Goal: Task Accomplishment & Management: Use online tool/utility

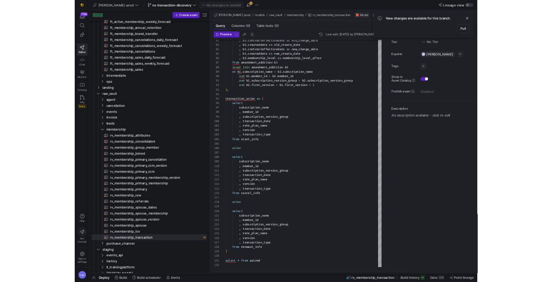
scroll to position [51, 96]
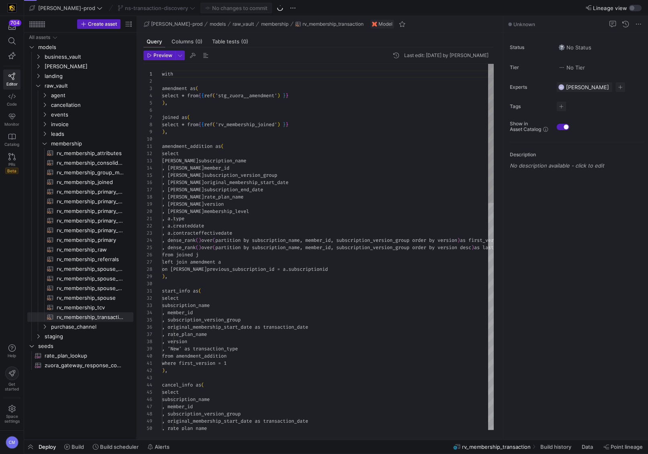
scroll to position [72, 0]
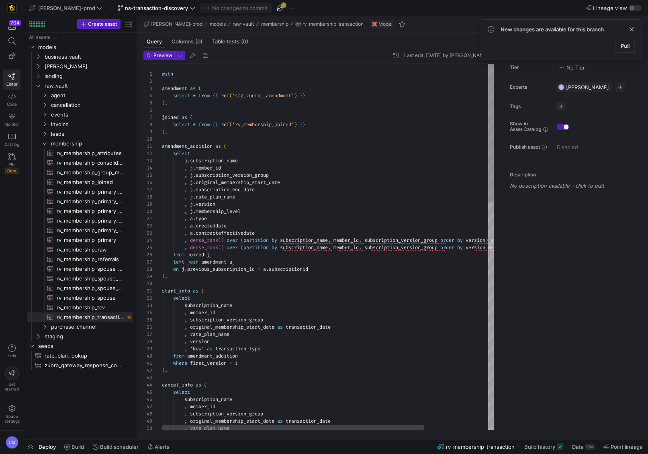
type textarea ", a.type , a.createddate , a.contracteffectivedate , dense_rank() over (partiti…"
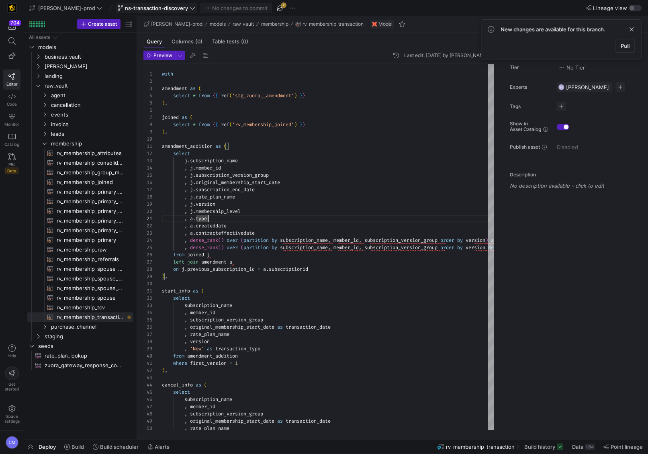
click at [125, 3] on button "ns-transaction-discovery" at bounding box center [157, 8] width 82 height 10
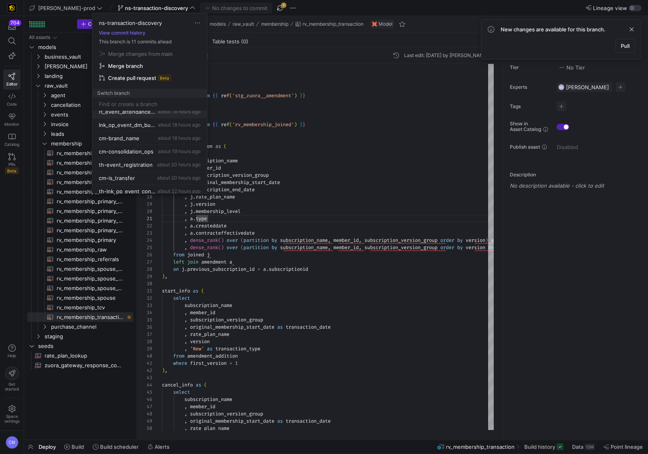
scroll to position [36, 0]
click at [148, 135] on div "cm-brand_name about 18 hours ago" at bounding box center [150, 134] width 102 height 6
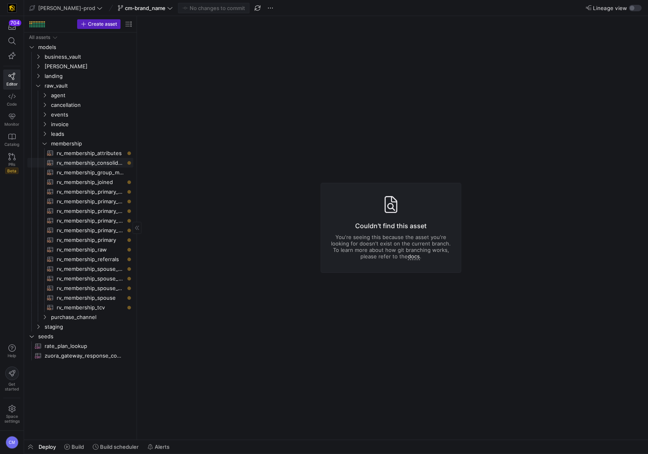
click at [96, 164] on span "rv_membership_consolidated​​​​​​​​​​" at bounding box center [90, 162] width 67 height 9
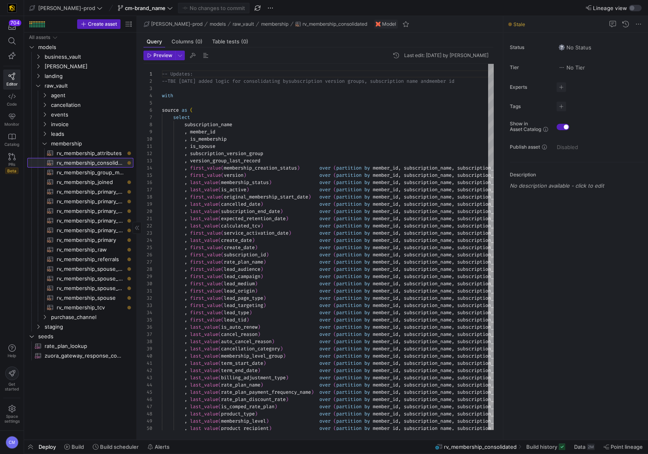
scroll to position [72, 0]
click at [106, 184] on span "rv_membership_joined​​​​​​​​​​" at bounding box center [90, 182] width 67 height 9
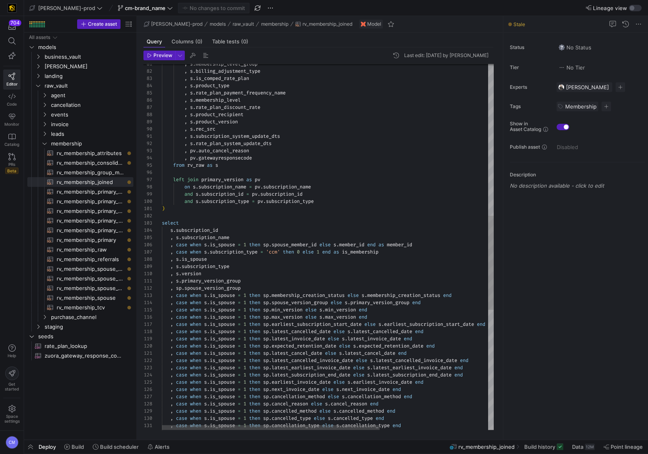
type textarea ", s.subscription_system_update_dts , s.rate_plan_system_update_dts , pv.auto_ca…"
click at [268, 173] on div ", s . membership_level_group , s . billing_adjustment_type , s . is_comped_rate…" at bounding box center [410, 185] width 497 height 1421
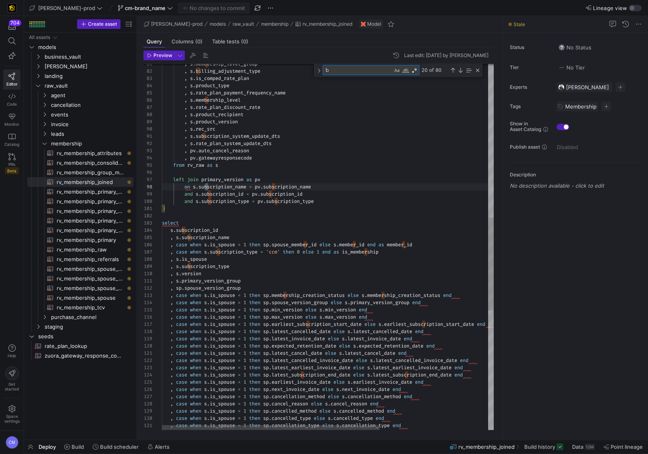
scroll to position [36, 46]
type textarea "brand_name"
click at [106, 246] on span "rv_membership_raw​​​​​​​​​​" at bounding box center [90, 249] width 67 height 9
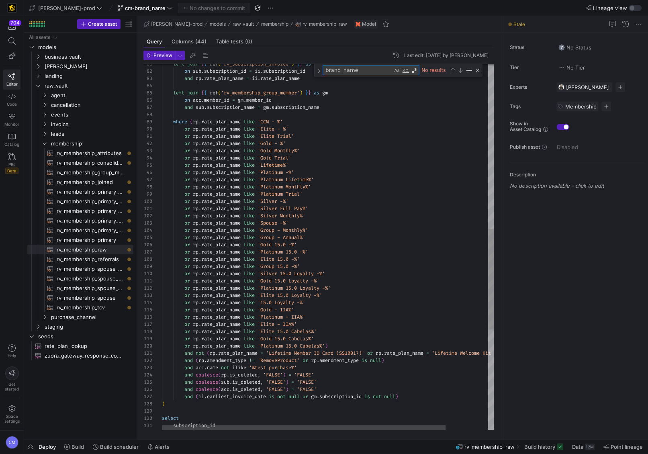
click at [339, 71] on textarea "brand_name" at bounding box center [357, 69] width 69 height 9
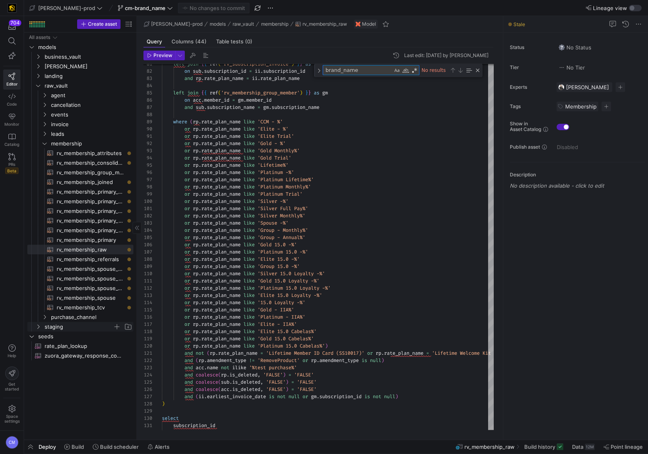
click at [62, 323] on span "staging" at bounding box center [79, 326] width 68 height 9
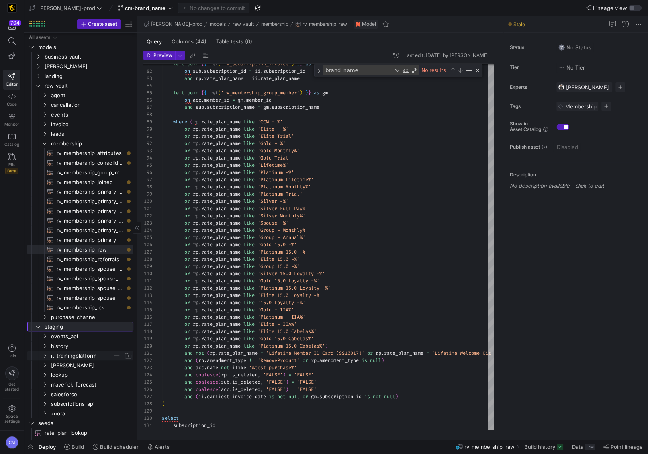
scroll to position [3, 0]
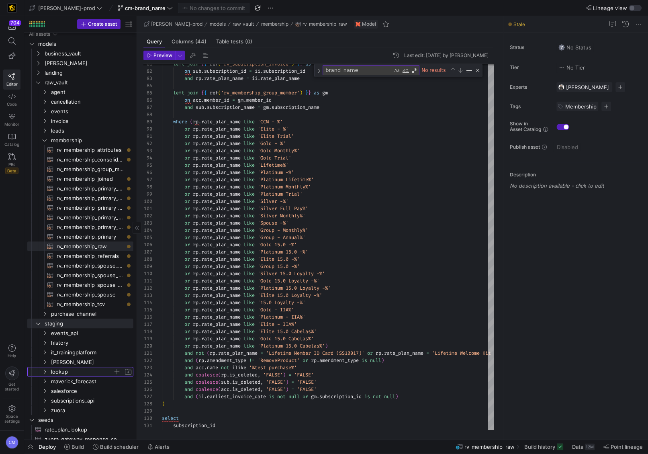
click at [77, 367] on span "lookup" at bounding box center [82, 371] width 62 height 9
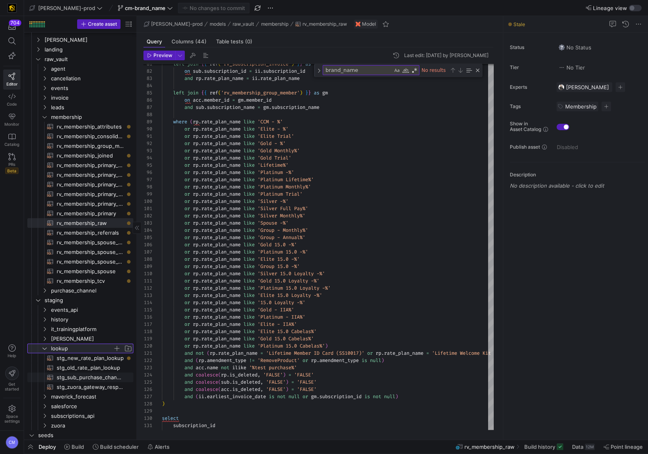
scroll to position [35, 0]
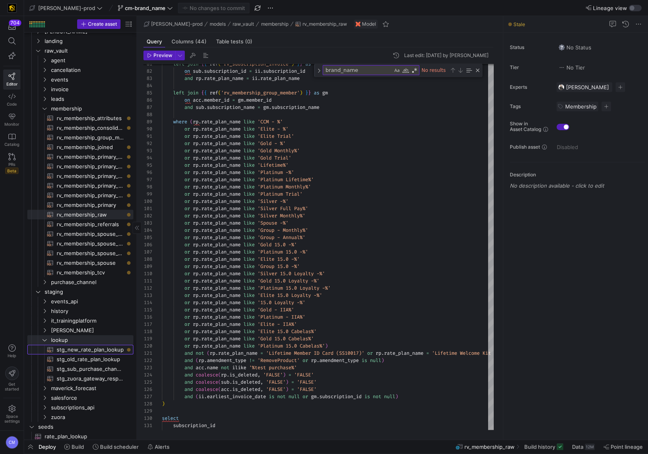
click at [90, 346] on span "stg_new_rate_plan_lookup​​​​​​​​​​" at bounding box center [90, 349] width 67 height 9
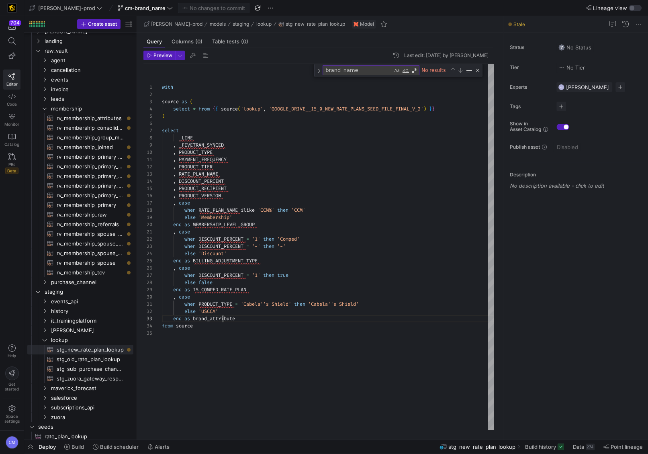
click at [222, 316] on div "with source as ( select * from { { source ( 'lookup' , 'GOOGLE_DRIVE__15_0_NEW_…" at bounding box center [328, 247] width 332 height 366
click at [100, 211] on span "rv_membership_raw​​​​​​​​​​" at bounding box center [90, 214] width 67 height 9
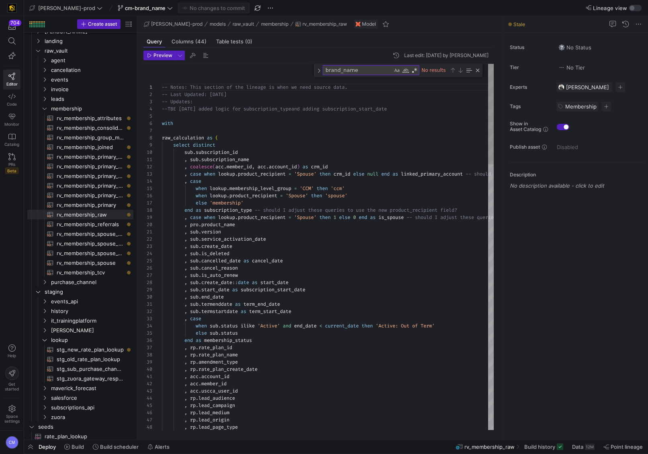
type textarea ", sub.version , sub.service_activation_date , sub.create_date , sub.is_deleted …"
type textarea "service_activation_date"
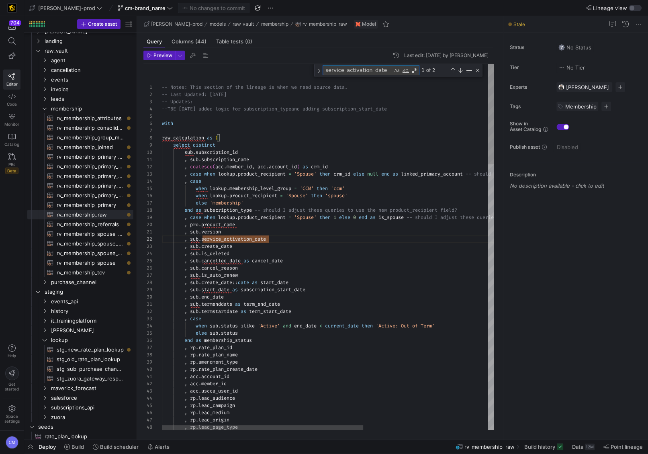
paste textarea "brand_attribu"
type textarea ", lookup.product_version , lookup.brand_attribute , 'zuora|subscription-ratepla…"
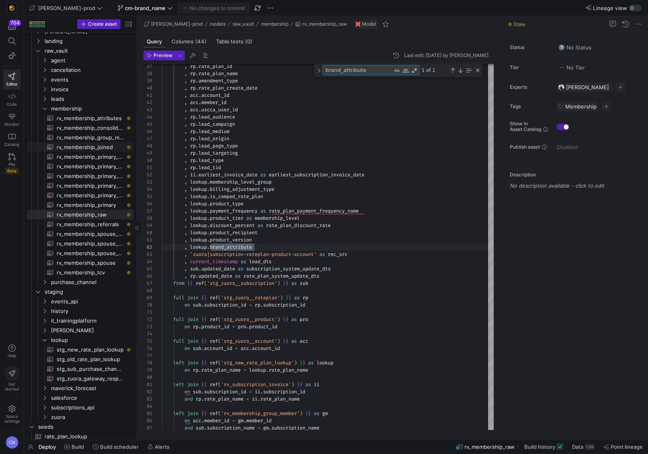
type textarea "brand_attribute"
click at [96, 144] on span "rv_membership_joined​​​​​​​​​​" at bounding box center [90, 147] width 67 height 9
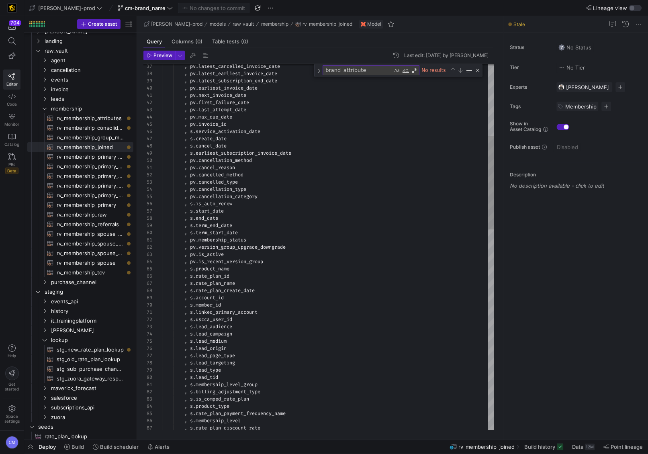
type textarea ", pv.cancel_reason , pv.cancelled_method , pv.cancelled_type , pv.cancellation_…"
paste textarea "brand_attribut"
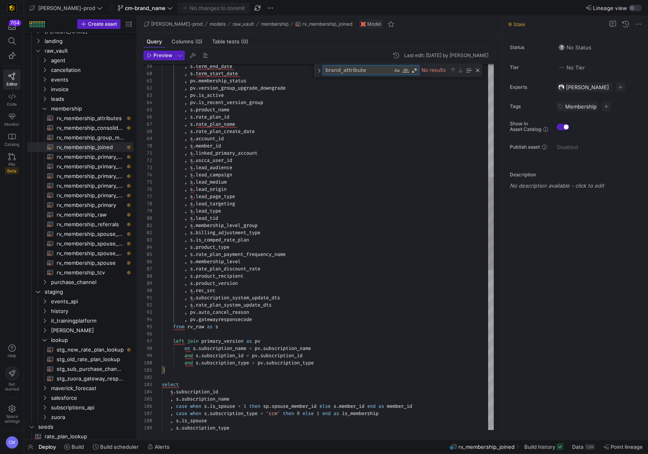
type textarea "brand_attribute"
click at [286, 304] on div ", s . term_end_date , s . term_start_date , pv . membership_status , pv . versi…" at bounding box center [328, 338] width 332 height 1429
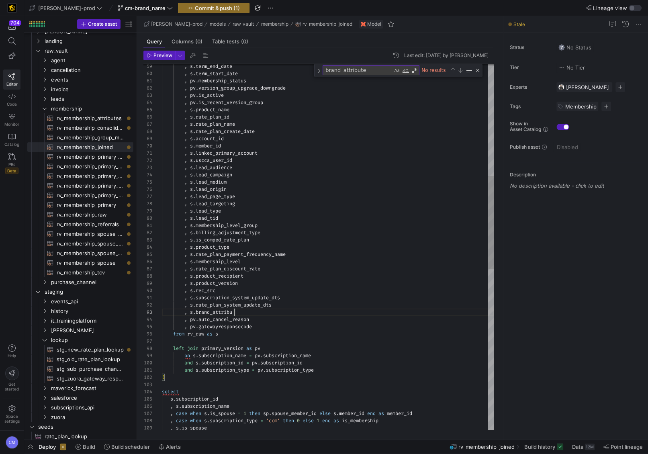
scroll to position [14, 78]
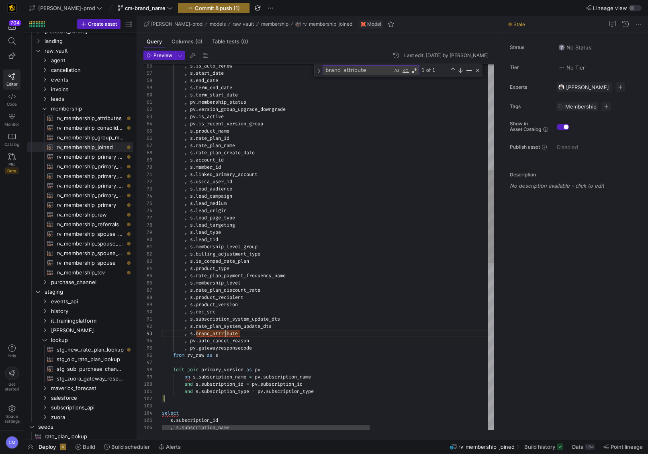
click at [225, 335] on div ") select s . subscription_id , s . subscription_name left join primary_version …" at bounding box center [422, 365] width 520 height 1441
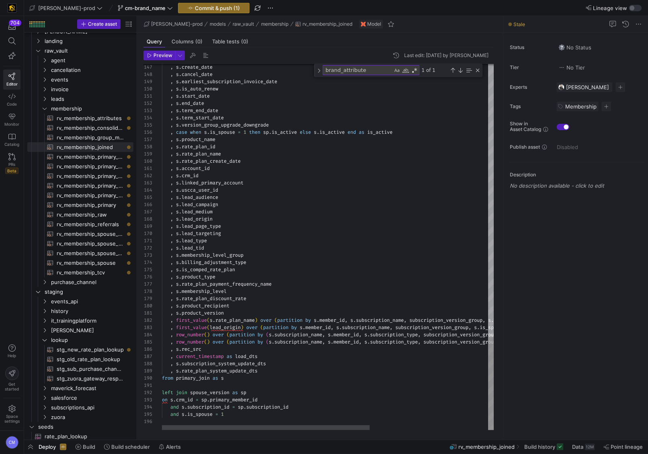
scroll to position [43, 98]
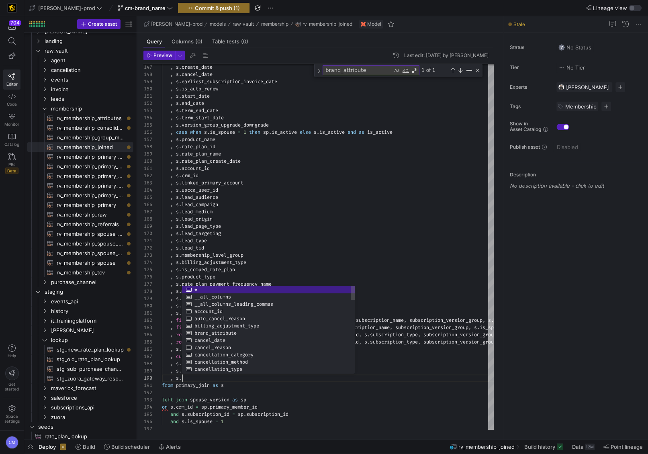
scroll to position [51, 63]
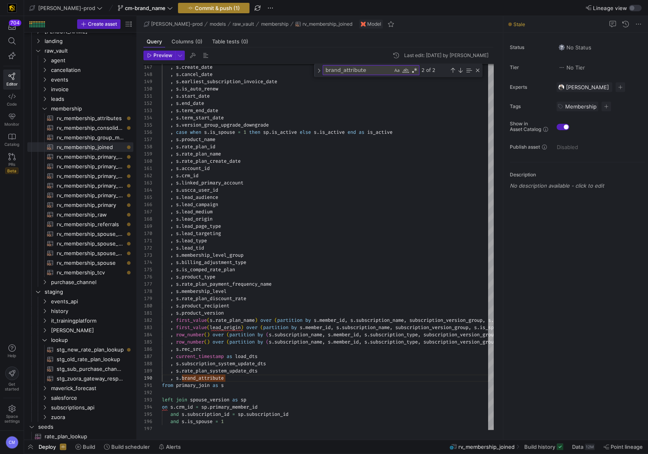
type textarea "igin , row_number() over (partition by (s.subscription_name, s.member_id, s.sub…"
click at [214, 7] on span "Commit & push (1)" at bounding box center [217, 8] width 45 height 6
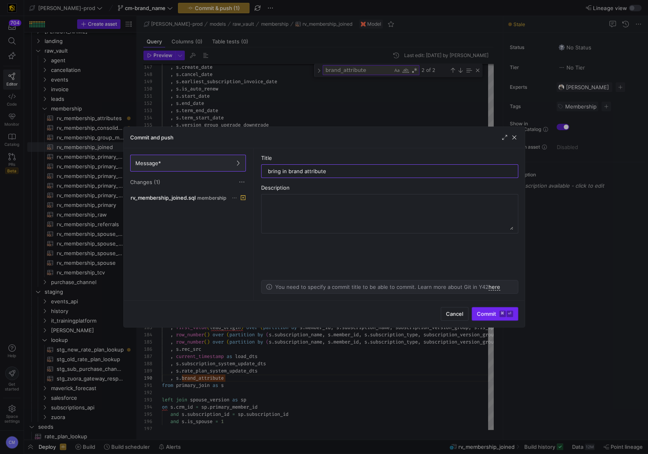
type input "bring in brand attribute"
click at [501, 309] on span "submit" at bounding box center [495, 313] width 46 height 13
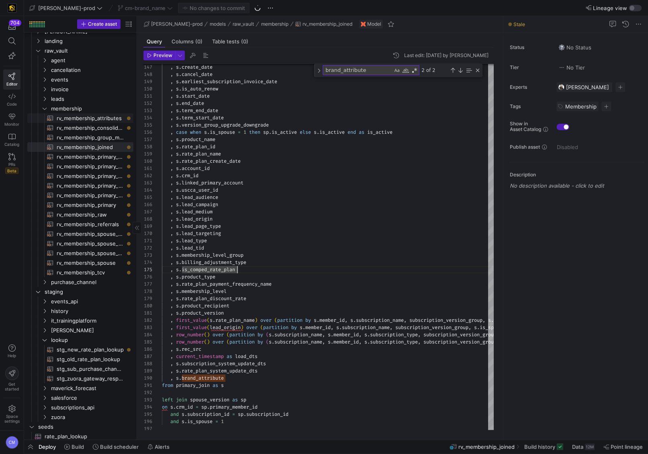
click at [103, 117] on span "rv_membership_attributes​​​​​​​​​​" at bounding box center [90, 118] width 67 height 9
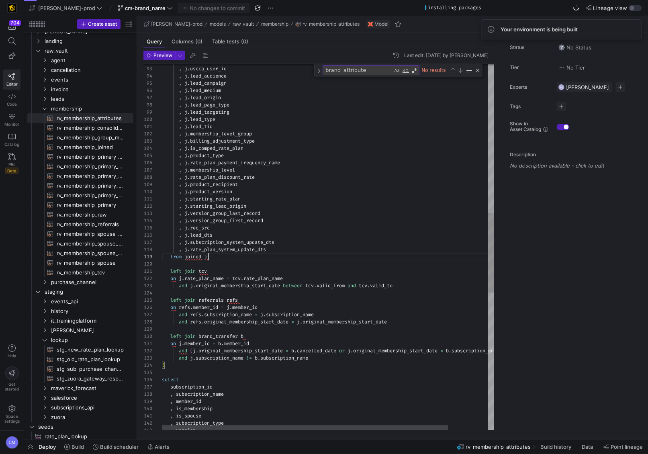
click at [207, 255] on div ", j . linked_primary_account , j . uscca_user_id , j . lead_audience , j . lead…" at bounding box center [351, 220] width 378 height 1680
click at [283, 248] on div ", j . linked_primary_account , j . uscca_user_id , j . lead_audience , j . lead…" at bounding box center [351, 220] width 378 height 1680
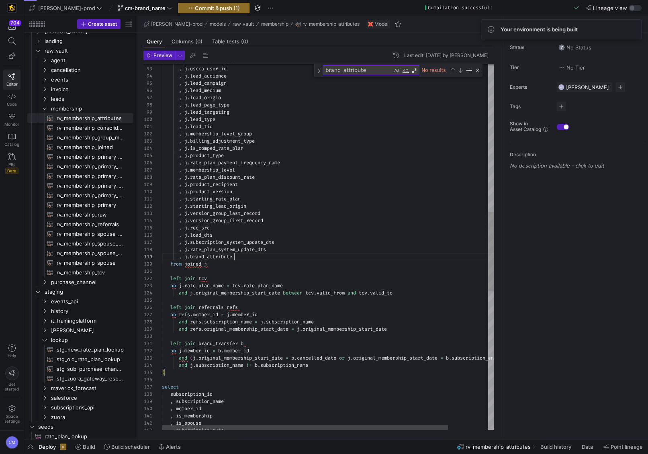
scroll to position [57, 72]
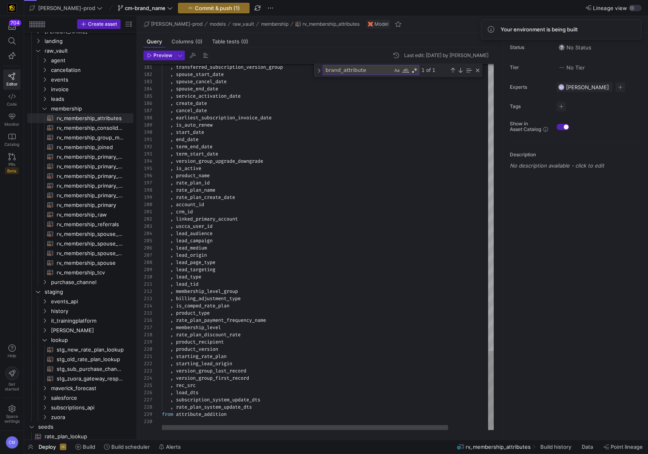
click at [271, 405] on div ", rate_plan_system_update_dts" at bounding box center [351, 406] width 378 height 7
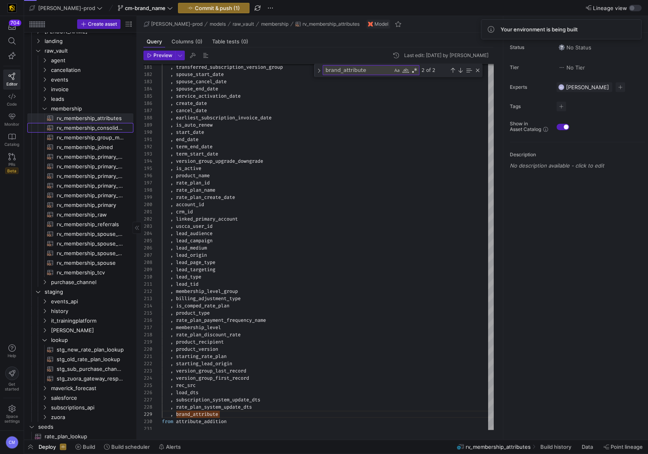
click at [103, 128] on span "rv_membership_consolidated​​​​​​​​​​" at bounding box center [90, 127] width 67 height 9
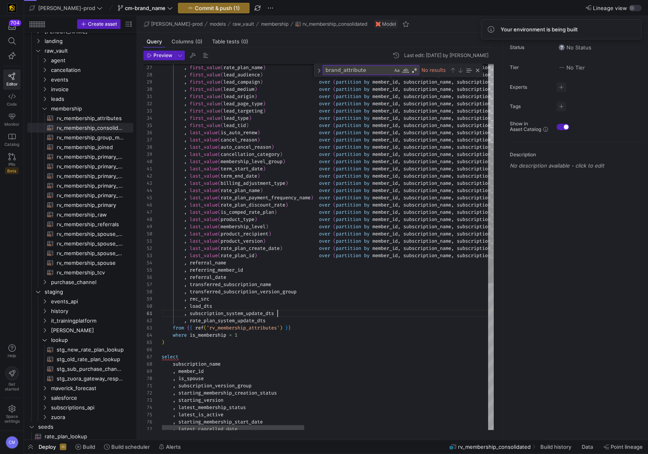
scroll to position [0, 116]
click at [283, 315] on div ", last_value ( rate_plan_discount_rate ) over ( partition by member_id , subscr…" at bounding box center [541, 334] width 760 height 957
click at [277, 320] on div ", last_value ( rate_plan_discount_rate ) over ( partition by member_id , subscr…" at bounding box center [541, 334] width 760 height 957
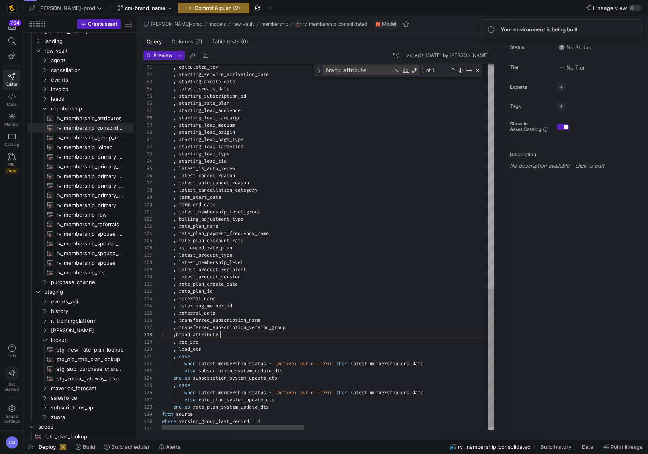
scroll to position [51, 57]
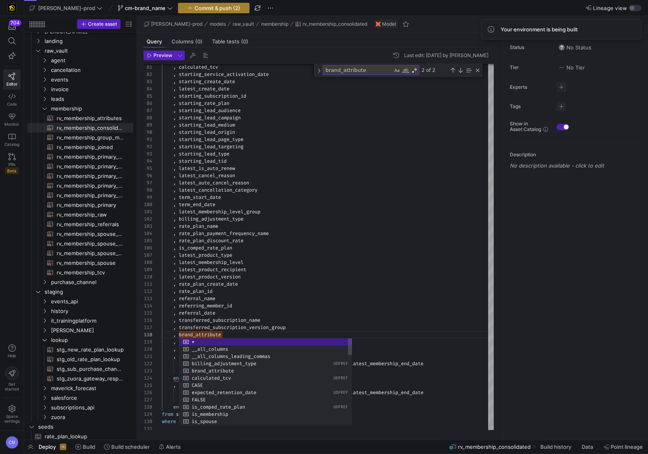
type textarea ", rate_plan_create_date , rate_plan_id , referral_name , referring_member_id , …"
click at [208, 9] on span "Commit & push (2)" at bounding box center [217, 8] width 46 height 6
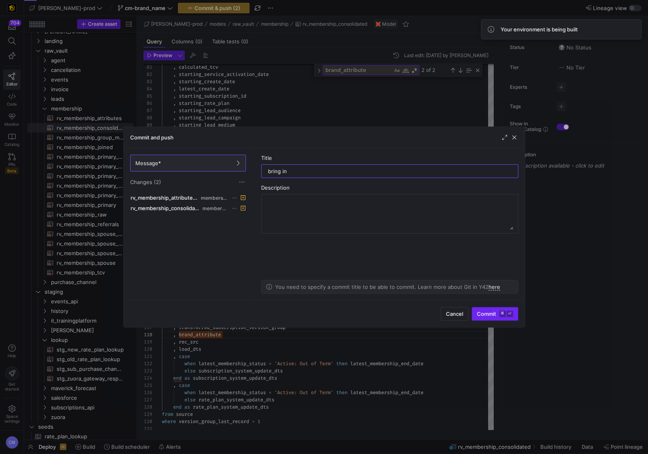
type input "bring in"
click at [490, 314] on span "Commit ⌘ ⏎" at bounding box center [495, 313] width 36 height 6
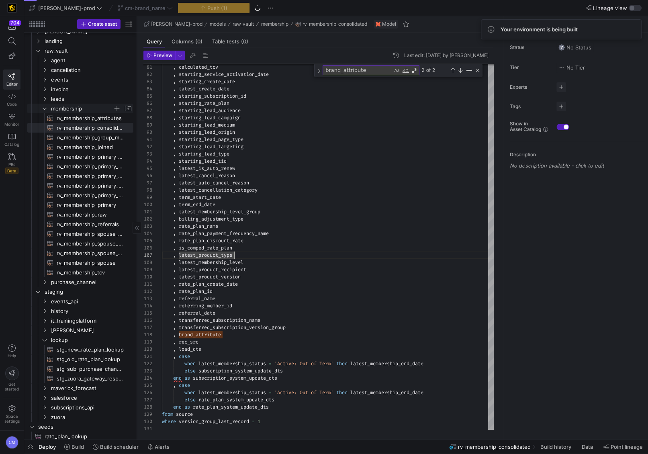
click at [105, 104] on span "membership" at bounding box center [82, 108] width 62 height 9
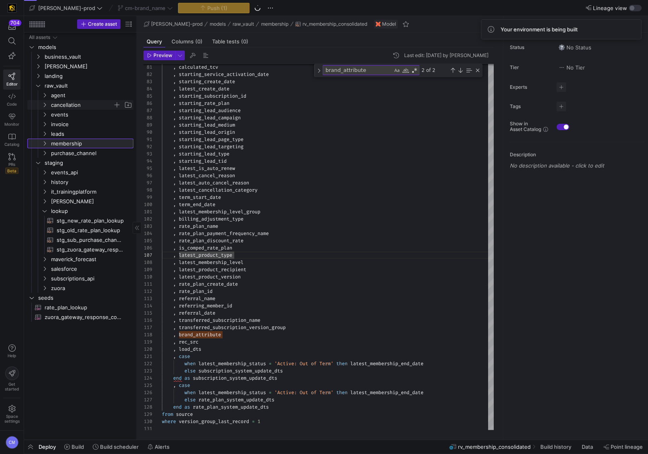
scroll to position [0, 0]
click at [72, 54] on span "business_vault" at bounding box center [79, 56] width 68 height 9
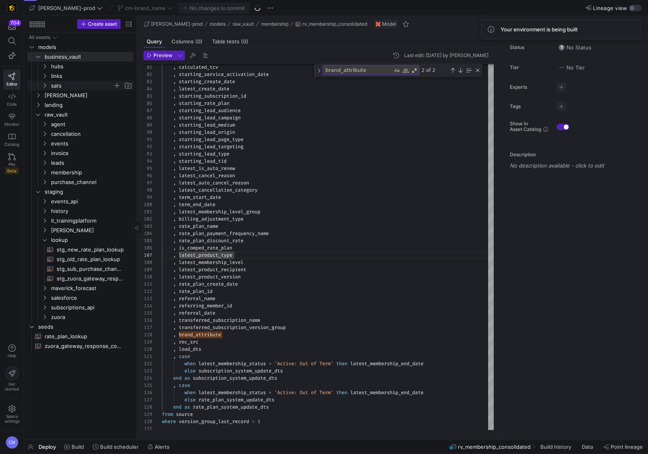
click at [60, 84] on span "sats" at bounding box center [82, 85] width 62 height 9
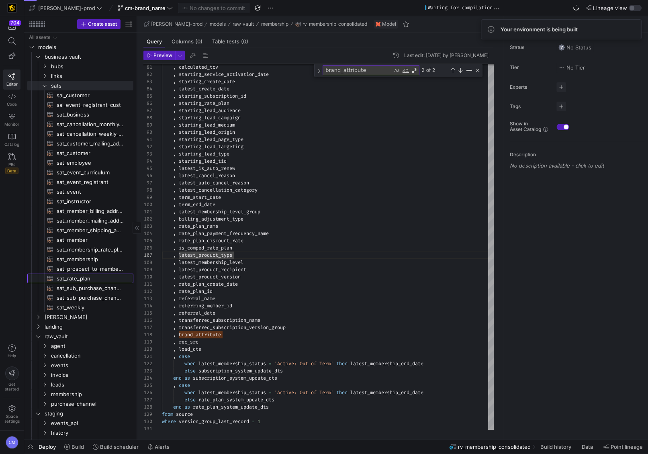
click at [86, 281] on span "sat_rate_plan​​​​​​​​​​" at bounding box center [90, 278] width 67 height 9
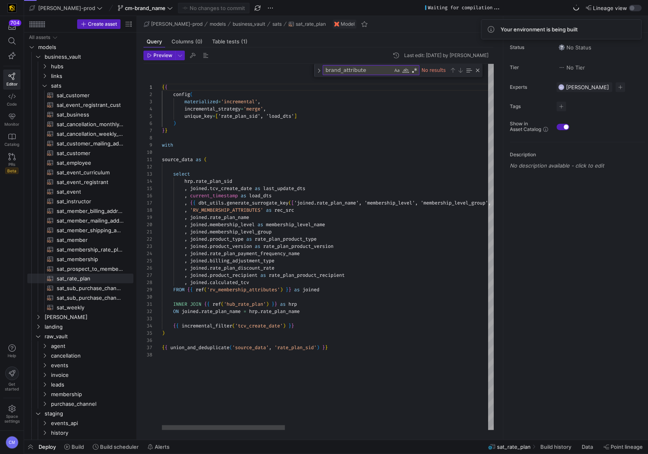
click at [299, 280] on div "{ { config ( materialized = 'incremental' , incremental_strategy = 'merge' , un…" at bounding box center [601, 247] width 879 height 366
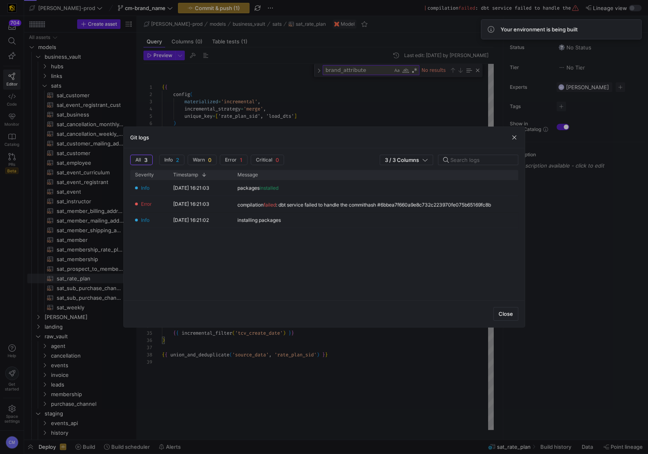
type textarea ", joined.membership_level_group , joined.product_type as rate_plan_product_type…"
click button "button" at bounding box center [514, 137] width 8 height 8
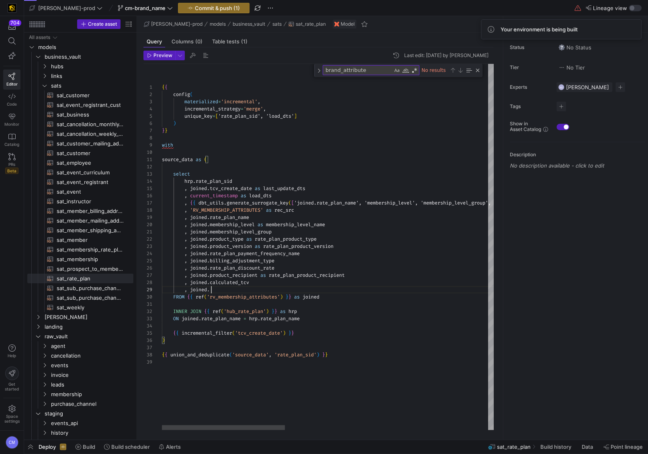
scroll to position [57, 92]
click at [342, 271] on div "{ { config ( materialized = 'incremental' , incremental_strategy = 'merge' , un…" at bounding box center [601, 247] width 879 height 366
click at [71, 83] on span "sats" at bounding box center [82, 85] width 62 height 9
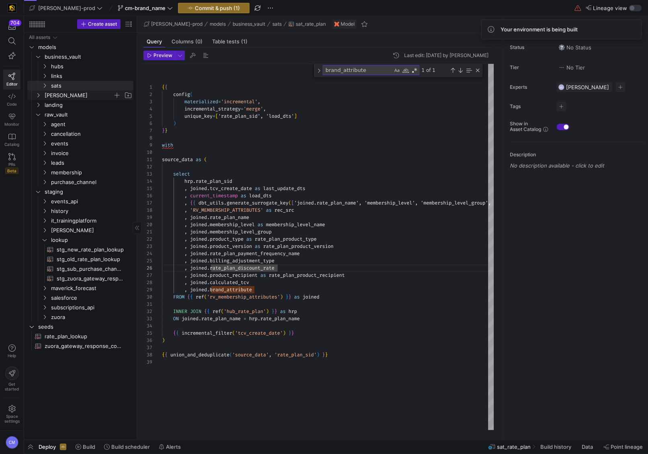
click at [73, 94] on span "[PERSON_NAME]" at bounding box center [79, 95] width 68 height 9
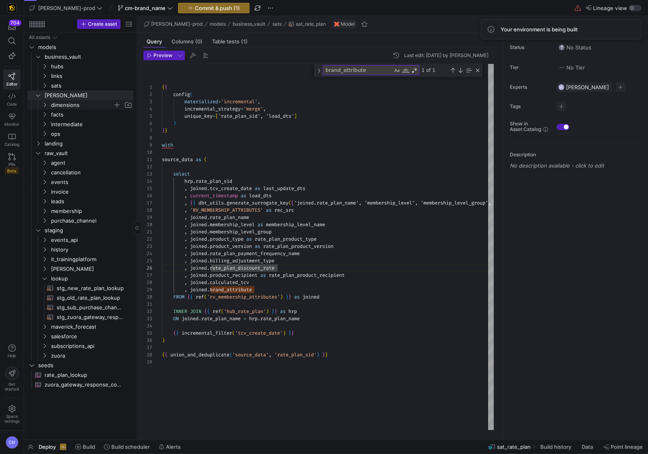
click at [81, 104] on span "dimensions" at bounding box center [82, 104] width 62 height 9
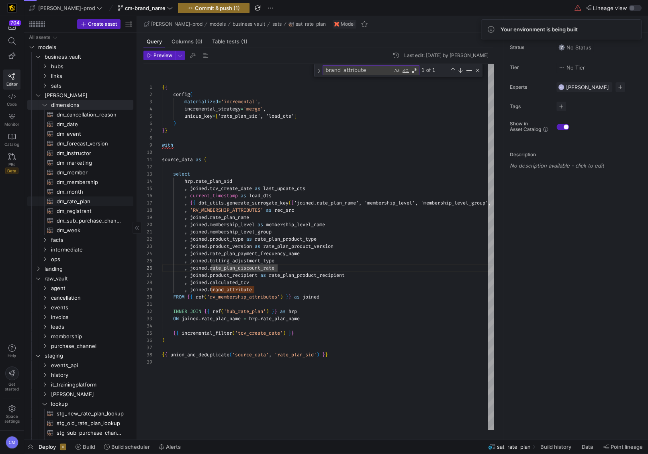
click at [91, 204] on span "dm_rate_plan​​​​​​​​​​" at bounding box center [90, 201] width 67 height 9
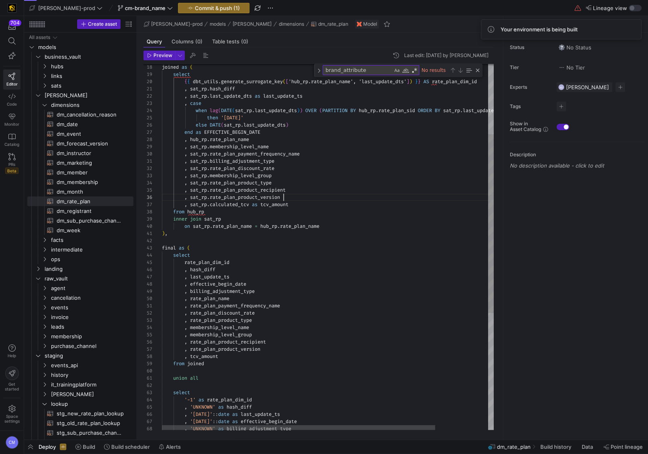
click at [290, 194] on div "joined as ( select { { dbt_utils . generate_surrogate_key ( [ 'hub_rp.rate_plan…" at bounding box center [360, 294] width 396 height 747
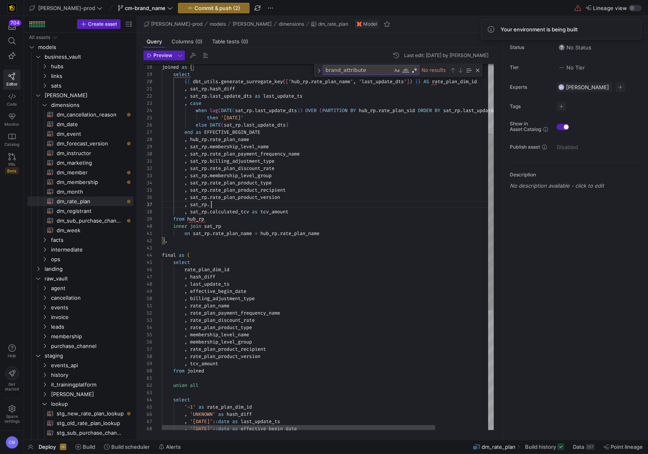
scroll to position [43, 92]
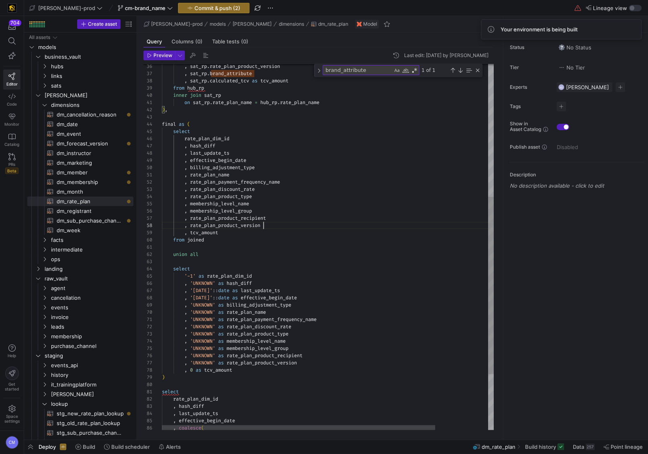
click at [274, 224] on div ", sat_rp . rate_plan_product_version , sat_rp . calculated_tcv as tcv_amount fr…" at bounding box center [360, 167] width 396 height 755
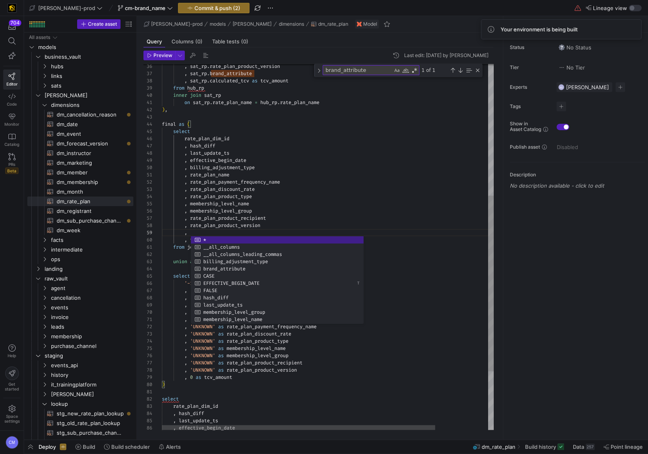
scroll to position [57, 72]
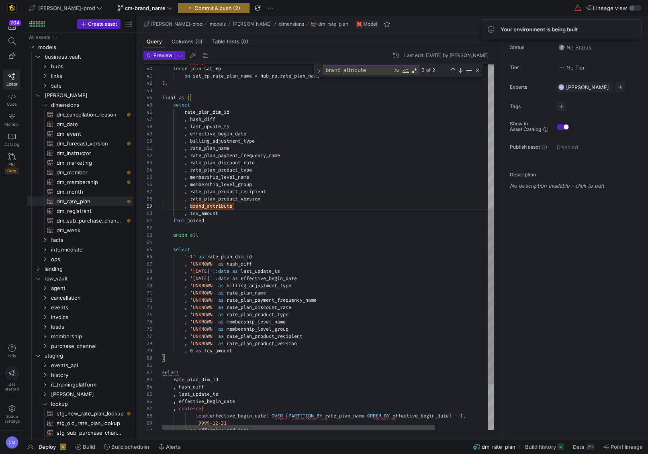
click at [327, 344] on div "from hub_rp inner join sat_rp on sat_rp . rate_plan_name = hub_rp . rate_plan_n…" at bounding box center [360, 144] width 396 height 762
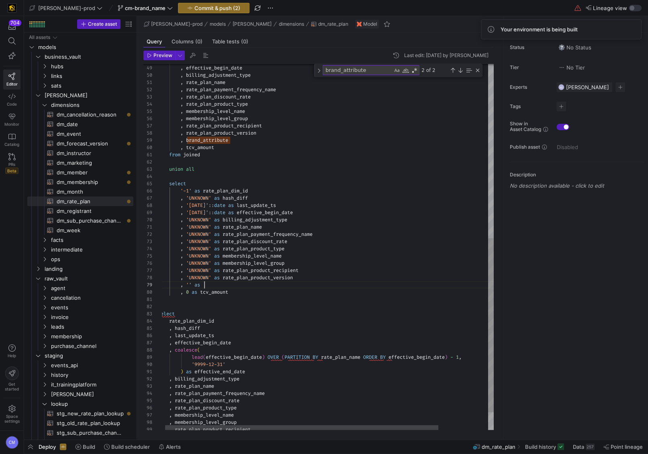
scroll to position [57, 89]
click at [201, 278] on div ", last_update_ts , effective_begin_date , billing_adjustment_type , rate_plan_n…" at bounding box center [356, 82] width 396 height 769
click at [189, 282] on div ", last_update_ts , effective_begin_date , billing_adjustment_type , rate_plan_n…" at bounding box center [356, 82] width 396 height 769
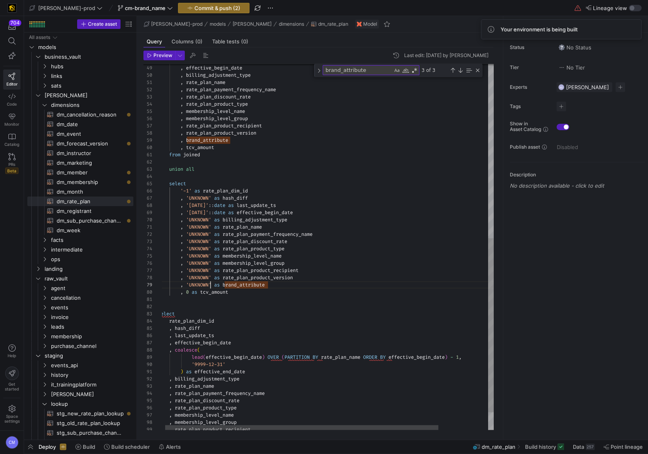
scroll to position [57, 52]
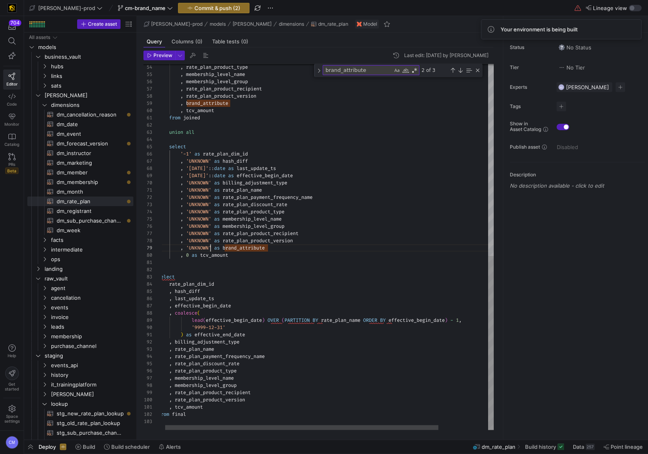
click at [268, 400] on div ", rate_plan_product_type , membership_level_name , membership_level_group , rat…" at bounding box center [356, 45] width 396 height 769
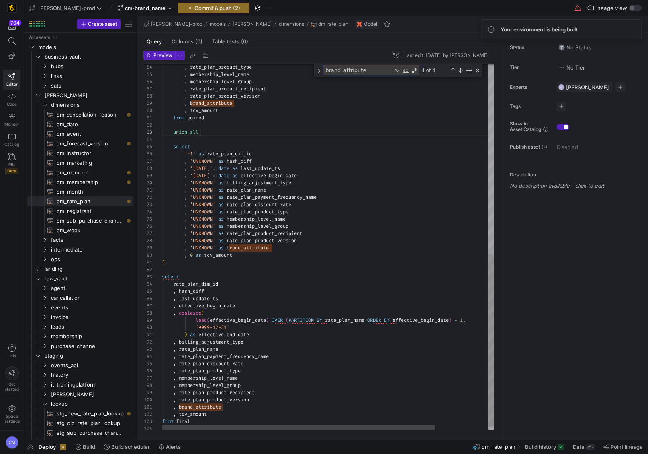
scroll to position [14, 37]
click at [320, 133] on div ", rate_plan_product_type , membership_level_name , membership_level_group , rat…" at bounding box center [360, 49] width 396 height 776
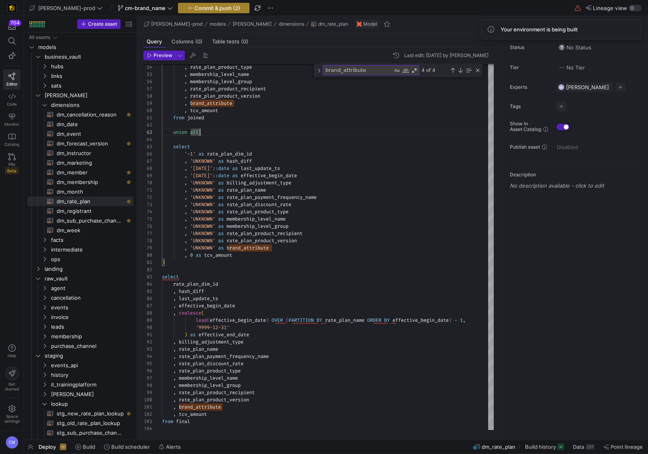
type textarea "from joined union all select '-1' as rate_plan_dim_id , 'UNKNOWN' as hash_diff …"
click at [195, 5] on span "Commit & push (2)" at bounding box center [217, 8] width 46 height 6
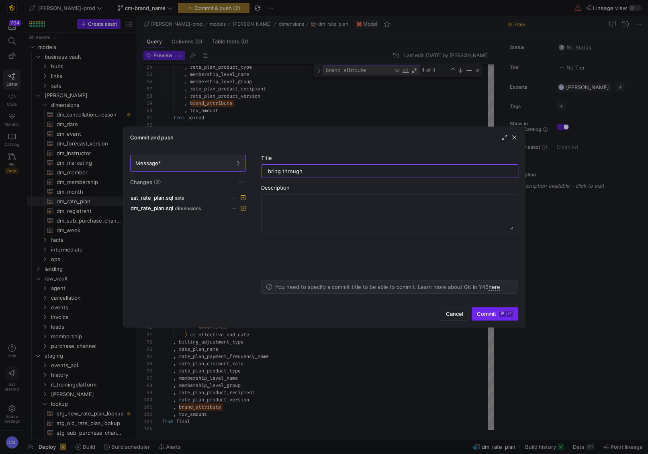
type input "bring through"
click at [501, 310] on span "submit" at bounding box center [495, 313] width 46 height 13
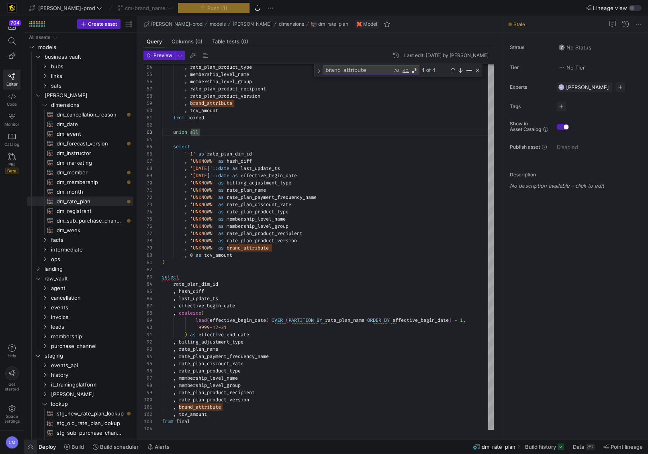
click at [29, 446] on span "button" at bounding box center [30, 447] width 13 height 14
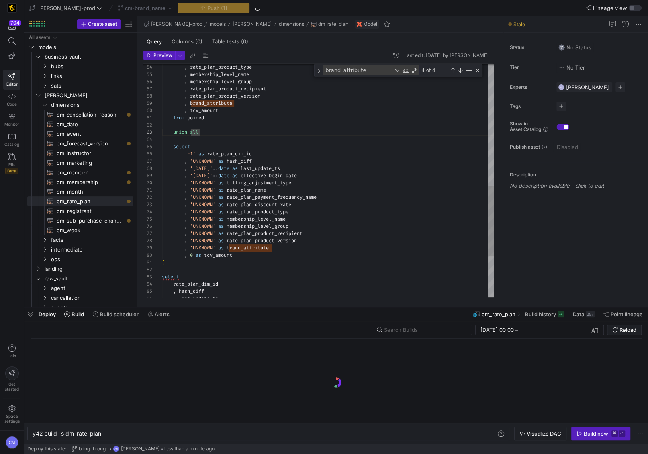
scroll to position [0, 68]
click at [84, 437] on div "y42 build -s dm_rate_plan y42 build -s dm_rate_plan" at bounding box center [268, 434] width 482 height 14
click at [84, 435] on div "y42 build -s dm_rate_plan" at bounding box center [265, 433] width 464 height 6
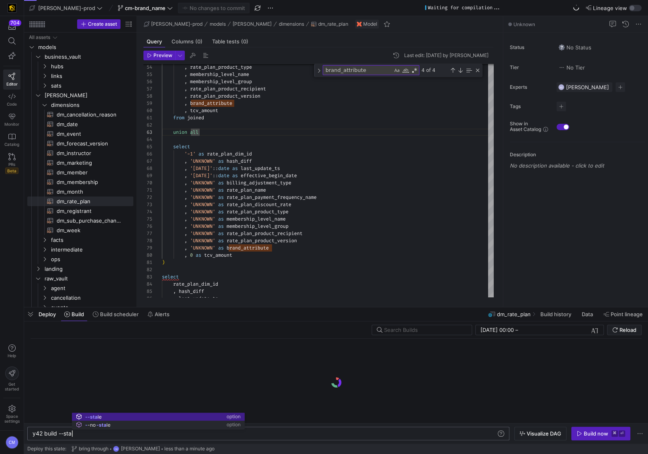
scroll to position [0, 44]
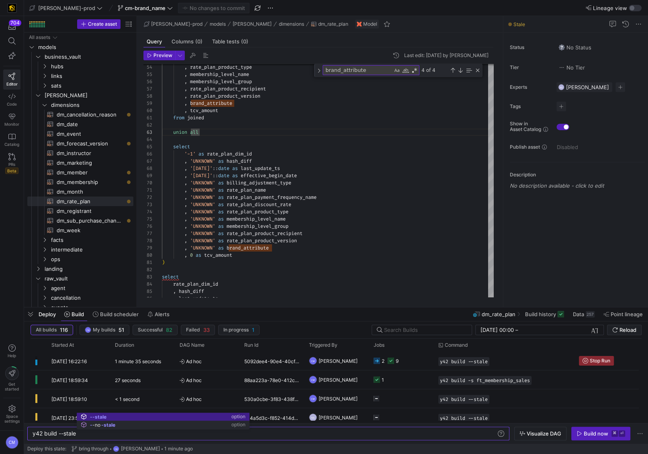
type textarea "y42 build --stale"
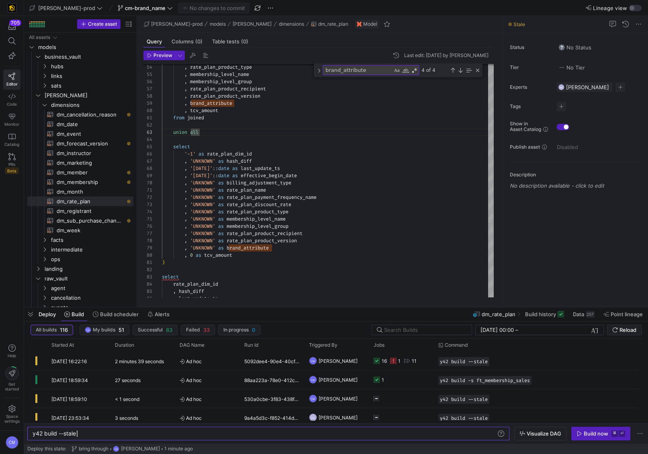
click at [354, 363] on y42-orchestration-triggered-by "CM Caden Miller" at bounding box center [336, 361] width 55 height 18
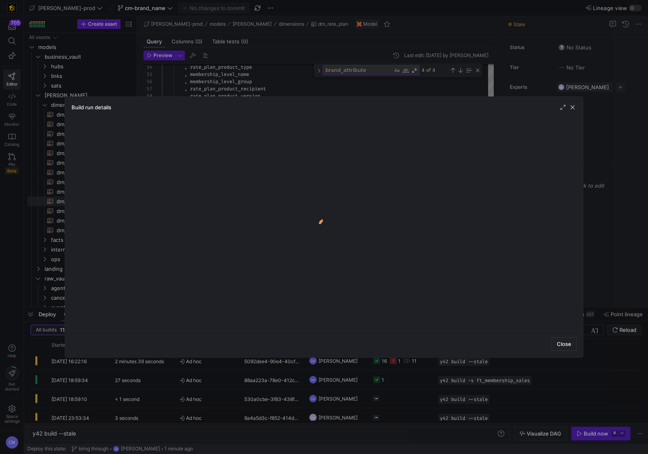
click at [354, 363] on body "705 Editor Code Monitor Catalog PRs Beta Help Get started Space settings CM edw…" at bounding box center [324, 227] width 648 height 454
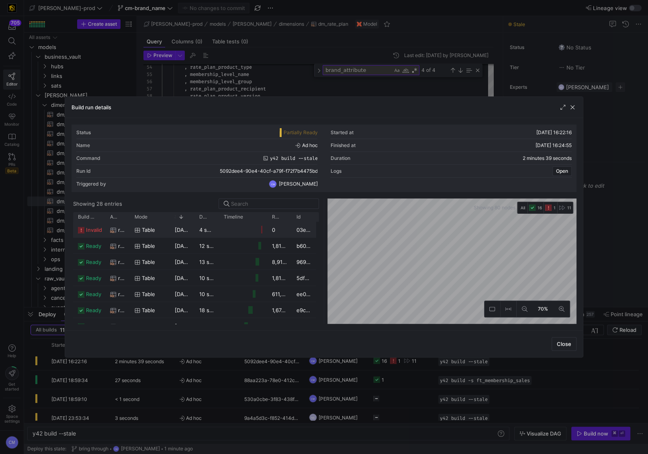
click at [169, 233] on div "table" at bounding box center [150, 230] width 40 height 16
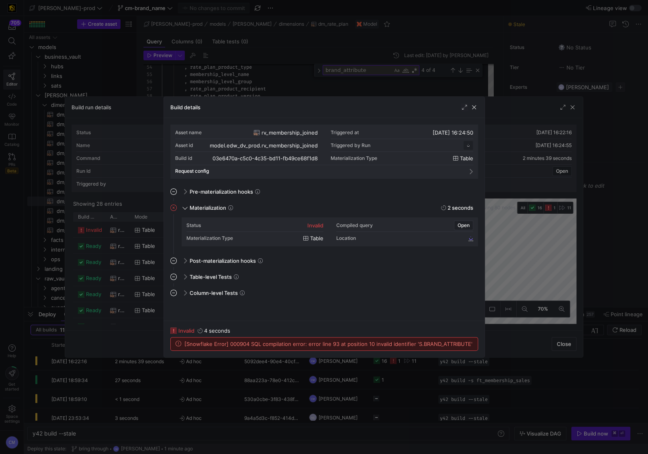
scroll to position [72, 0]
click at [431, 344] on span "[Snowflake Error] 000904 SQL compilation error: error line 93 at position 10 in…" at bounding box center [328, 344] width 288 height 6
copy span "BRAND_ATTRIBUTE"
click at [267, 73] on div at bounding box center [324, 227] width 648 height 454
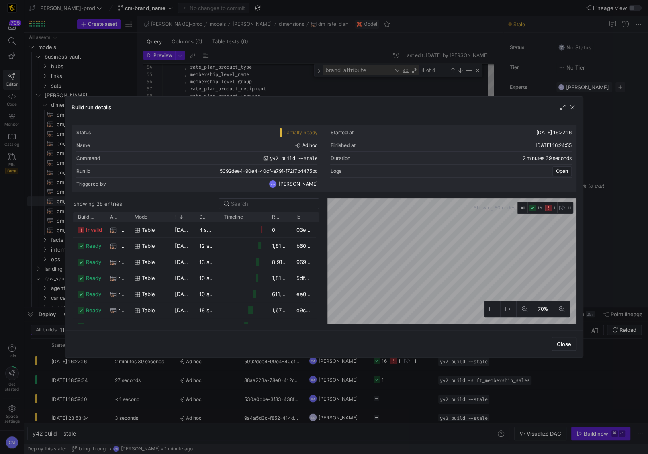
click at [267, 73] on div at bounding box center [324, 227] width 648 height 454
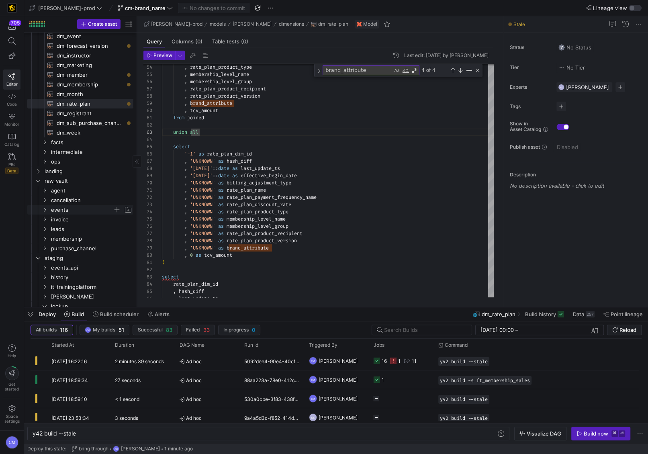
scroll to position [98, 0]
click at [77, 236] on span "membership" at bounding box center [82, 237] width 62 height 9
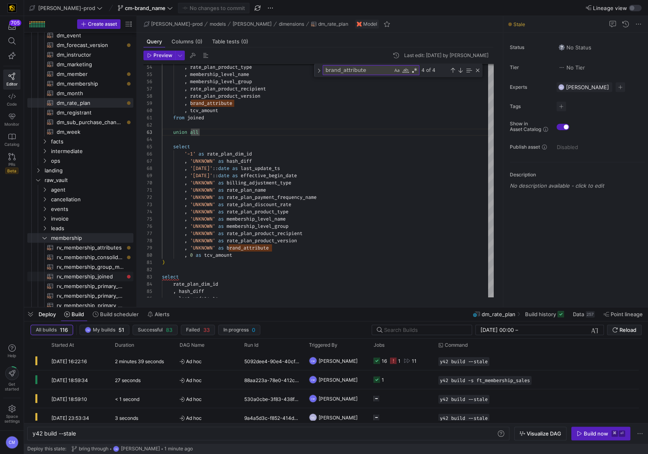
drag, startPoint x: 115, startPoint y: 273, endPoint x: 137, endPoint y: 273, distance: 22.1
click at [116, 273] on span "rv_membership_joined​​​​​​​​​​" at bounding box center [90, 276] width 67 height 9
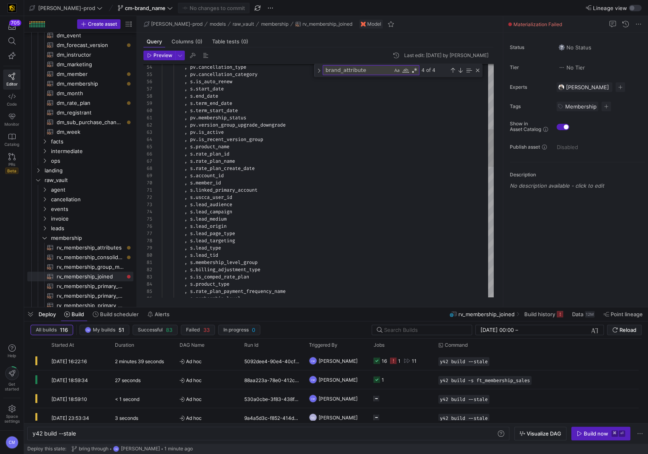
type textarea ", s.membership_level_group , s.billing_adjustment_type , s.is_comped_rate_plan …"
click at [275, 259] on div ", pv . cancellation_type , pv . cancellation_category , s . is_auto_renew , s .…" at bounding box center [328, 383] width 332 height 1444
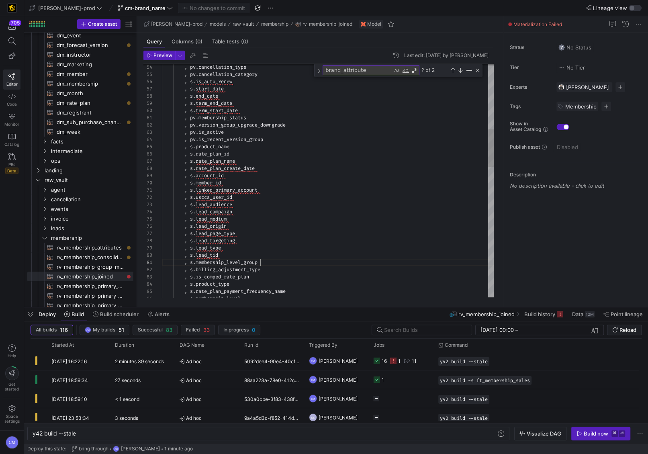
type textarea "membership_level_group"
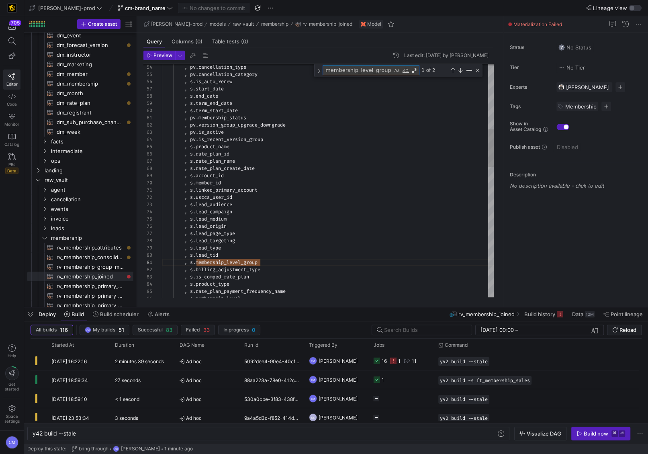
paste textarea "BRAND_ATTRIBUTE"
type textarea ", s.subscription_system_update_dts , s.rate_plan_system_update_dts , s.brand_at…"
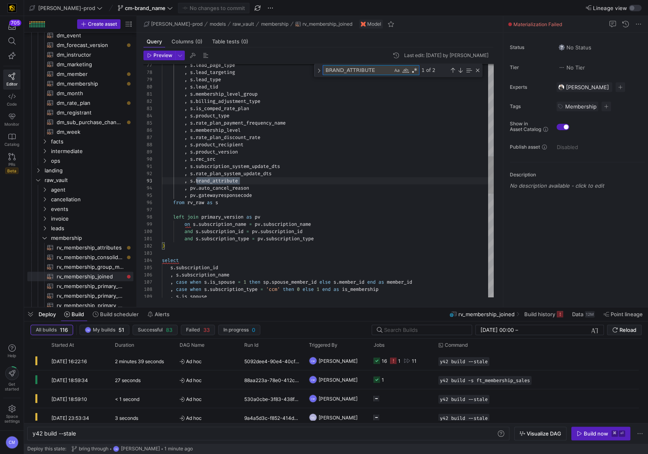
scroll to position [72, 78]
type textarea "BRAND_ATTRIBUTE"
click at [202, 204] on div ", s . lead_page_type , s . lead_targeting , s . lead_type , s . lead_tid , s . …" at bounding box center [328, 214] width 332 height 1444
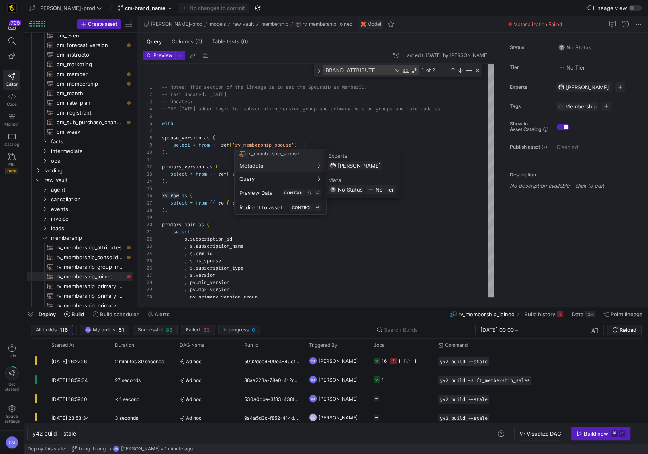
click at [403, 127] on div at bounding box center [324, 227] width 648 height 454
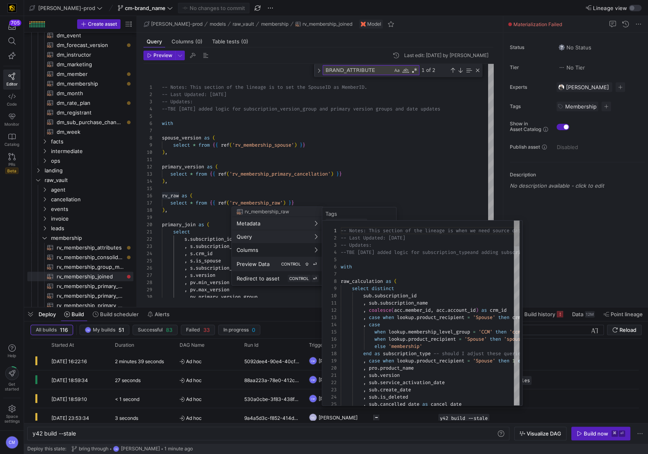
scroll to position [0, 0]
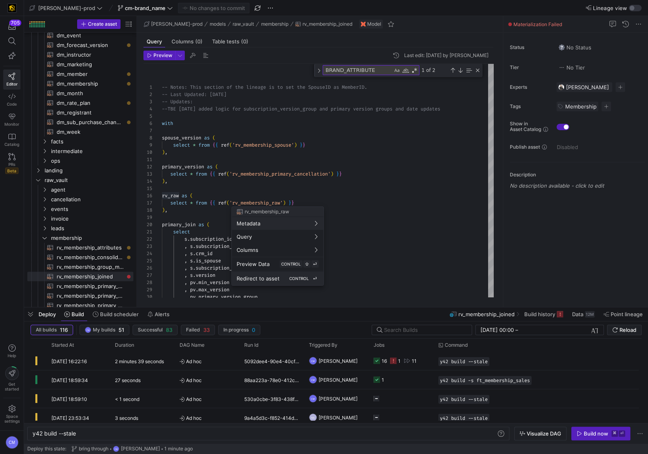
click at [271, 278] on span "Redirect to asset" at bounding box center [258, 278] width 43 height 6
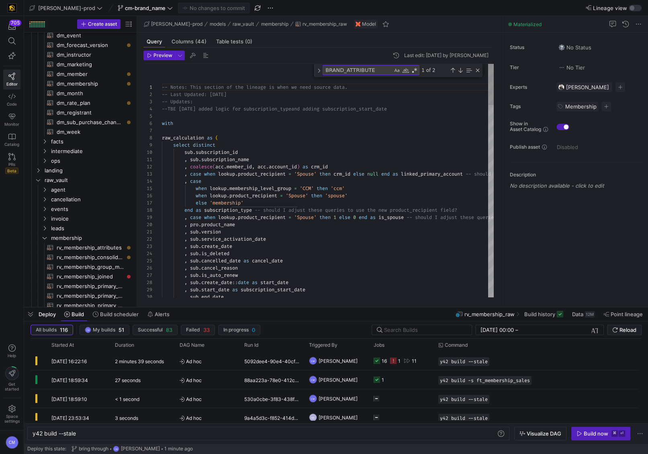
scroll to position [140, 0]
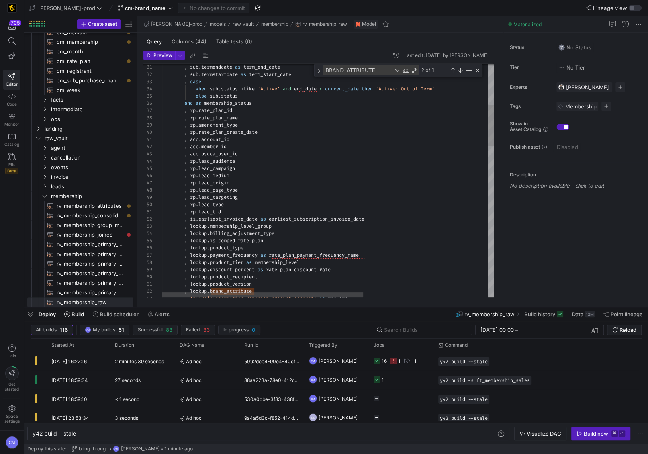
type textarea ", rp.lead_tid , ii.earliest_invoice_date as earliest_subscription_invoice_date …"
type textarea "is_comped_rate_plan"
paste textarea "BRAND_ATTRIBUTE"
type textarea ", lookup.product_version , lookup.brand_attribute , 'zuora|subscription-ratepla…"
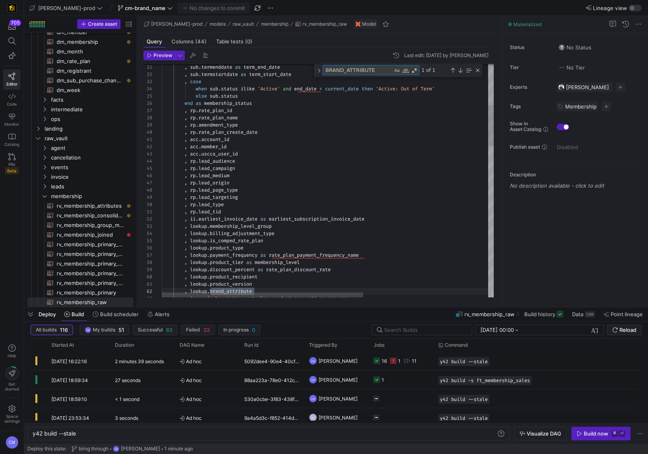
scroll to position [72, 92]
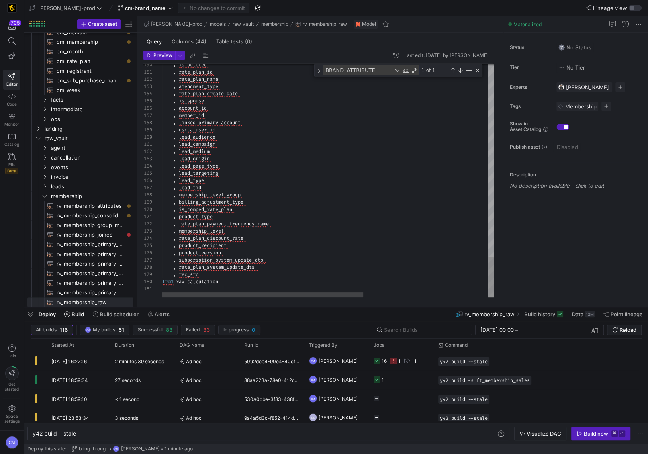
type textarea "BRAND_ATTRIBUTE"
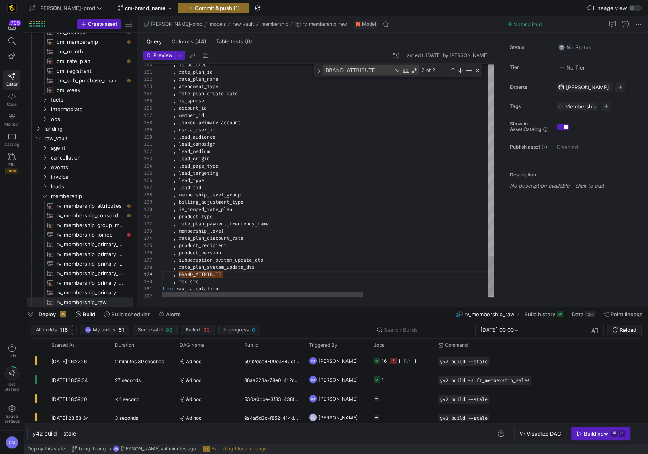
type textarea ", product_type , rate_plan_payment_frequency_name , membership_level , rate_pla…"
click at [180, 3] on button "Commit & push (1)" at bounding box center [213, 8] width 71 height 10
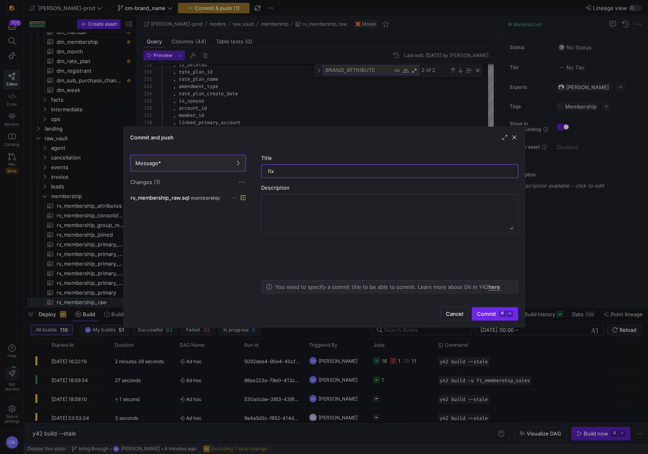
type input "fix"
click at [484, 314] on span "Commit ⌘ ⏎" at bounding box center [495, 313] width 36 height 6
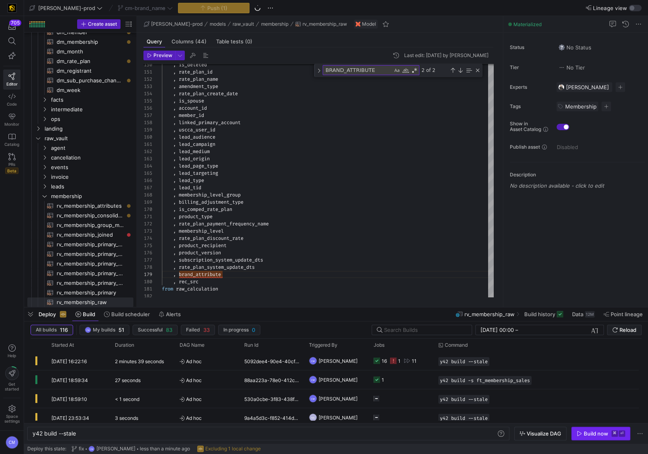
click at [597, 437] on span "button" at bounding box center [601, 433] width 58 height 13
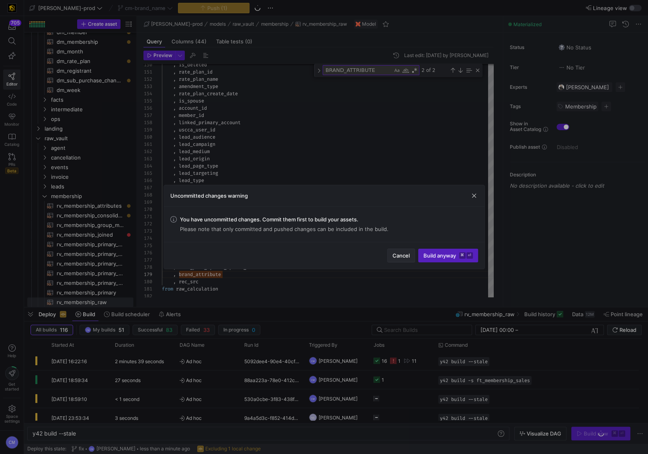
click at [402, 255] on span "Cancel" at bounding box center [400, 255] width 17 height 6
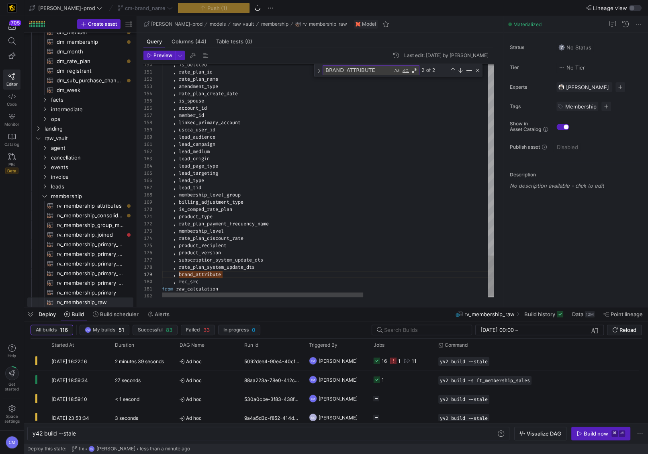
scroll to position [21, 84]
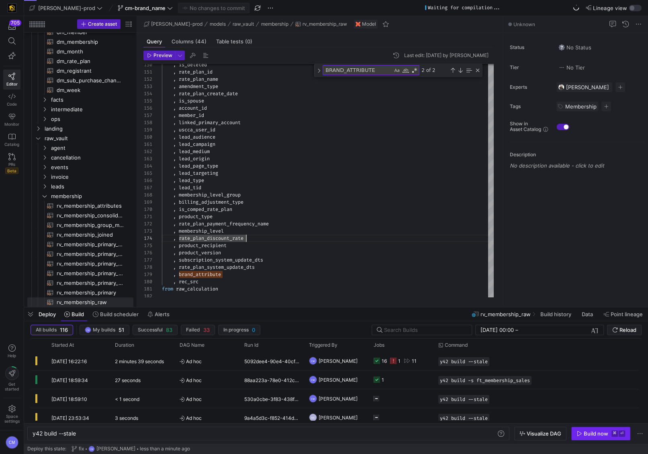
click at [610, 434] on span "Build now ⌘ ⏎" at bounding box center [600, 433] width 49 height 6
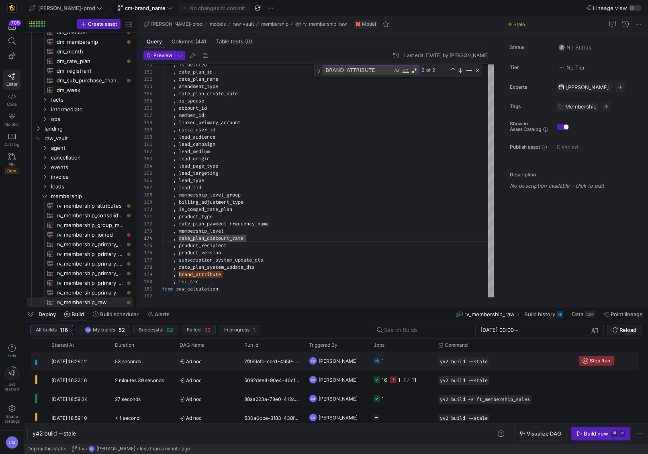
click at [409, 361] on y42-job-status-cell-renderer "1" at bounding box center [401, 361] width 55 height 18
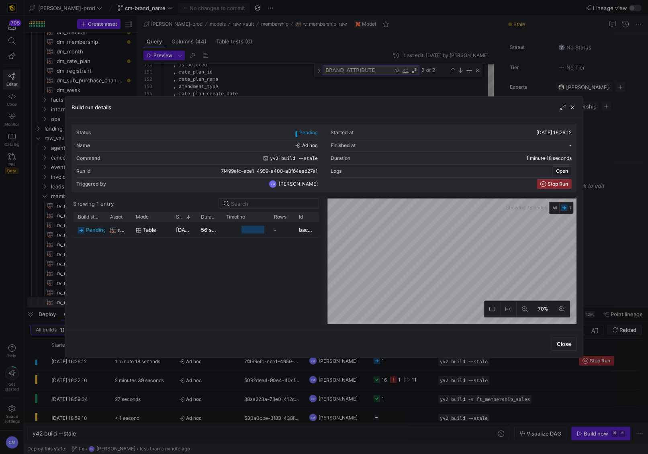
click at [408, 363] on div at bounding box center [324, 227] width 648 height 454
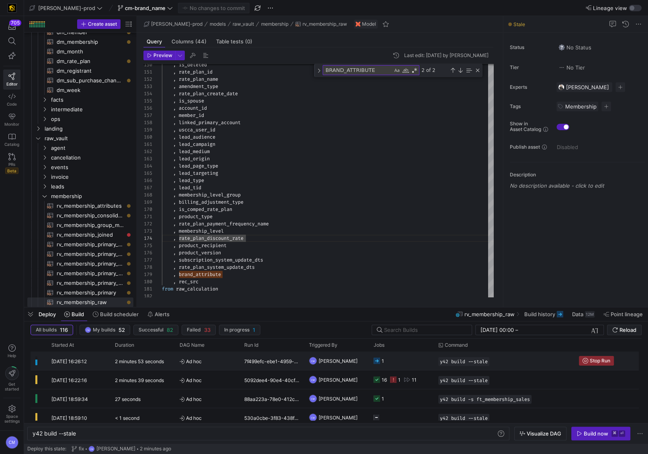
click at [398, 355] on y42-job-status-cell-renderer "1" at bounding box center [401, 361] width 55 height 18
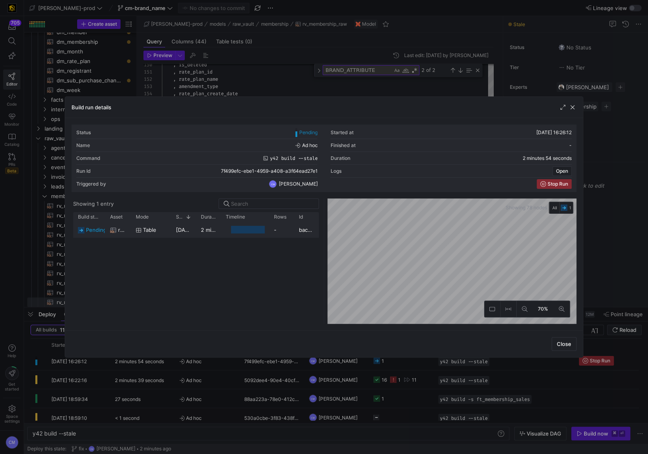
click at [190, 231] on span "10/09/25, 16:26:34" at bounding box center [196, 230] width 41 height 6
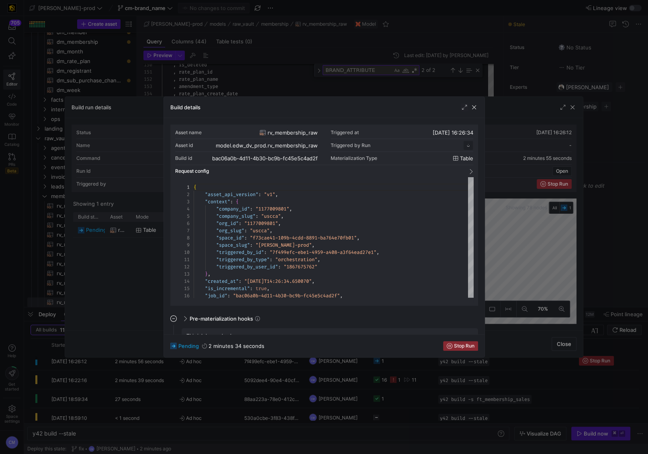
scroll to position [72, 0]
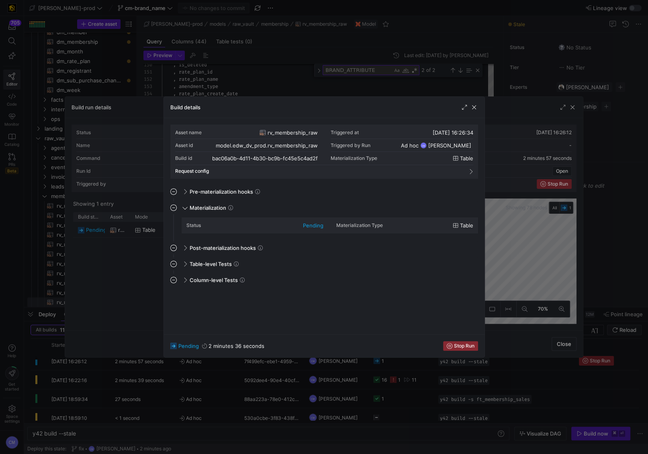
click at [142, 257] on div at bounding box center [324, 227] width 648 height 454
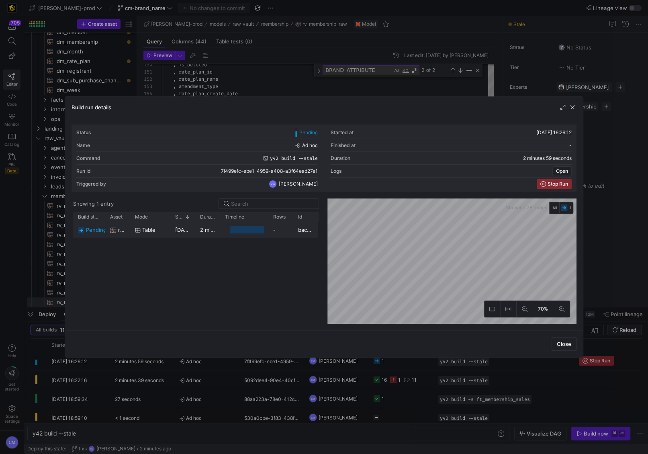
click at [171, 233] on div "10/09/25, 16:26:34" at bounding box center [182, 230] width 25 height 16
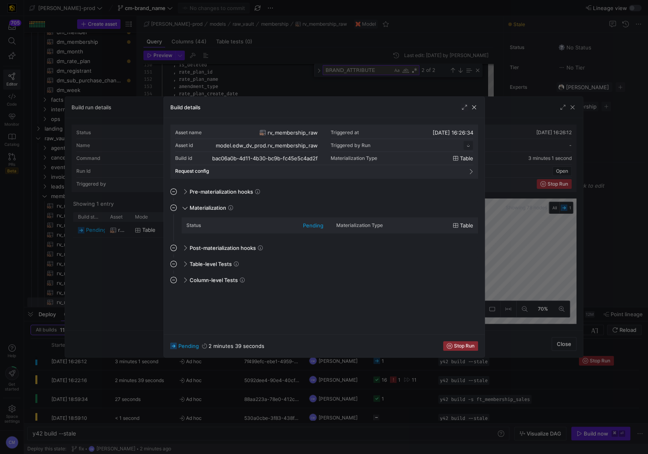
click at [76, 310] on div at bounding box center [324, 227] width 648 height 454
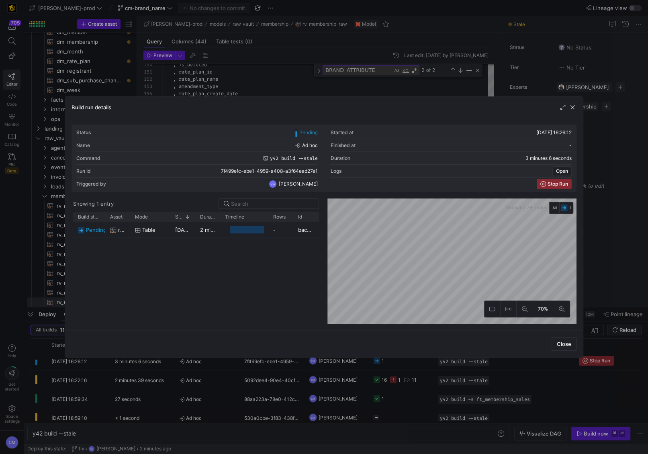
click at [275, 80] on div at bounding box center [324, 227] width 648 height 454
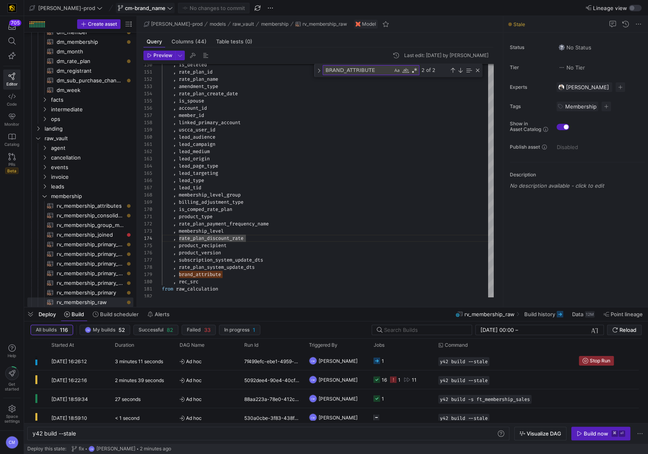
click at [125, 7] on span "cm-brand_name" at bounding box center [145, 8] width 41 height 6
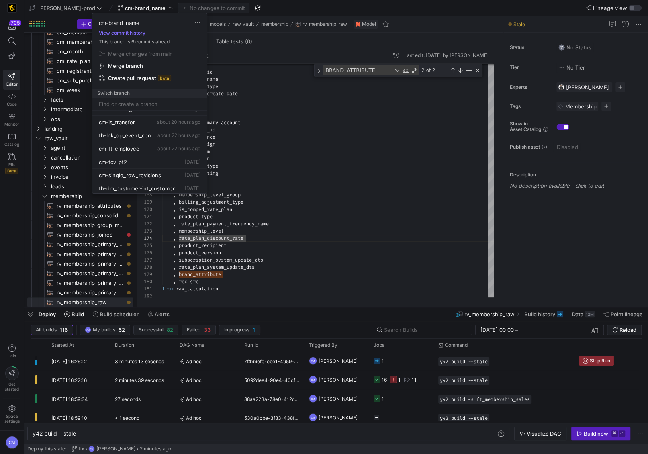
scroll to position [90, 0]
click at [127, 117] on span "cm-is_transfer" at bounding box center [117, 120] width 36 height 6
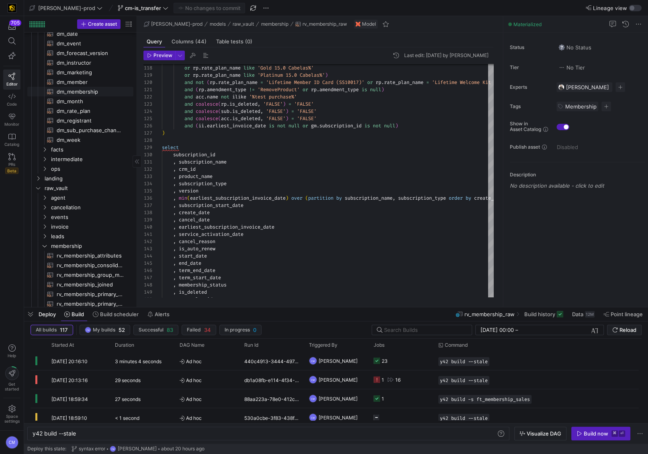
scroll to position [73, 0]
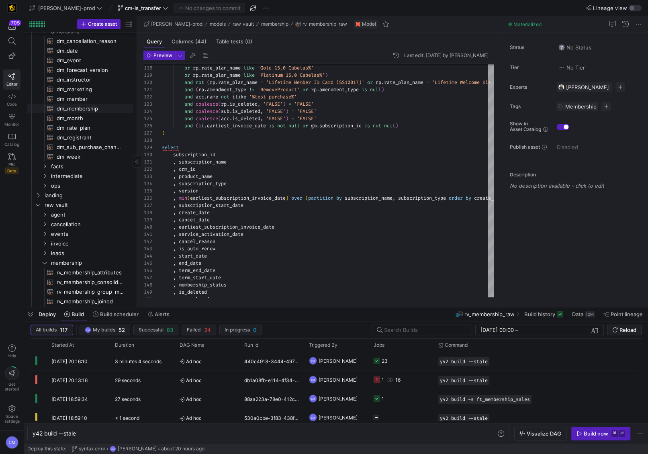
click at [88, 105] on span "dm_membership​​​​​​​​​​" at bounding box center [90, 108] width 67 height 9
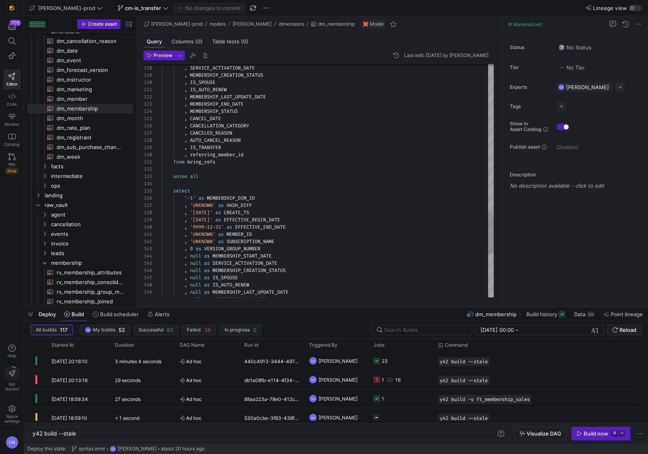
scroll to position [7, 0]
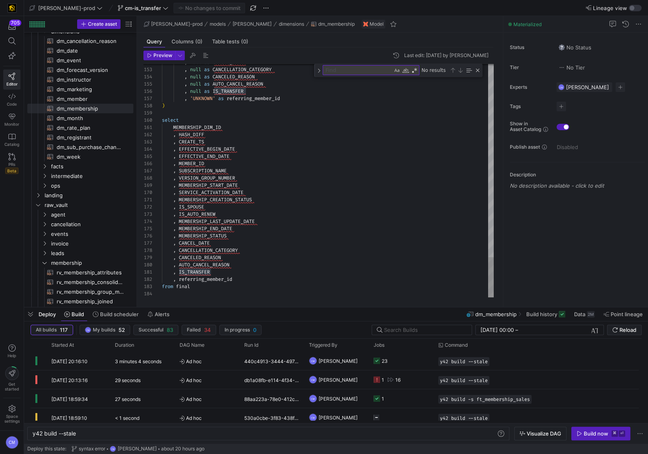
scroll to position [65, 84]
click at [43, 22] on div at bounding box center [37, 24] width 16 height 6
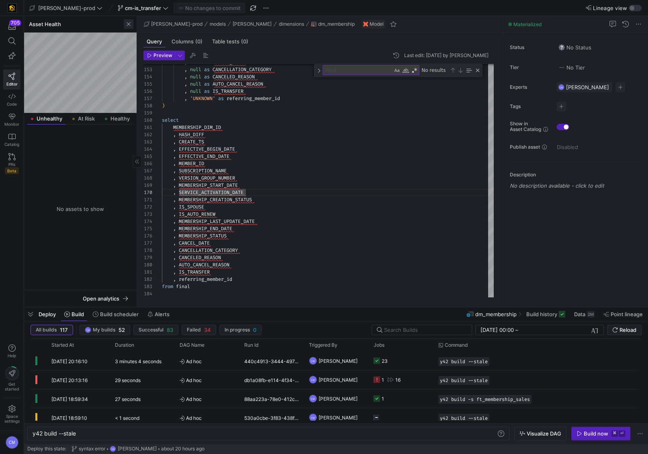
click at [129, 28] on span "button" at bounding box center [129, 24] width 10 height 10
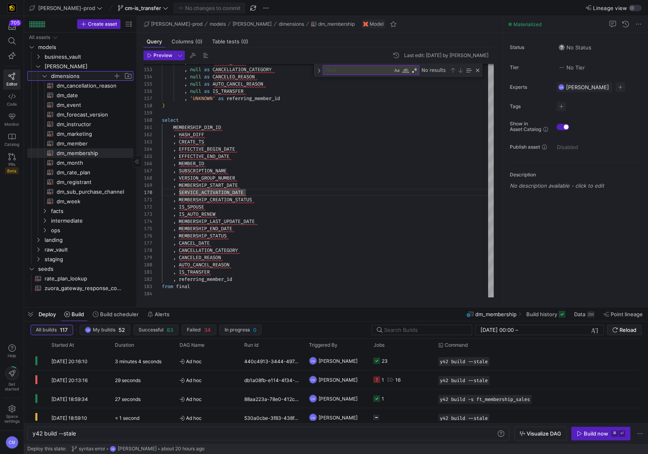
click at [55, 73] on span "dimensions" at bounding box center [82, 75] width 62 height 9
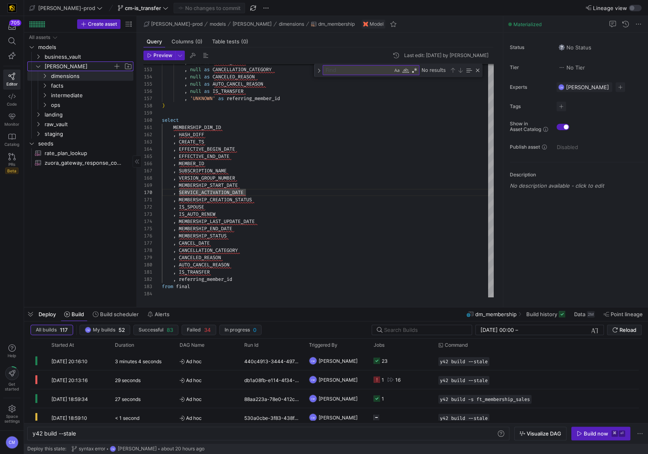
click at [53, 65] on span "[PERSON_NAME]" at bounding box center [79, 66] width 68 height 9
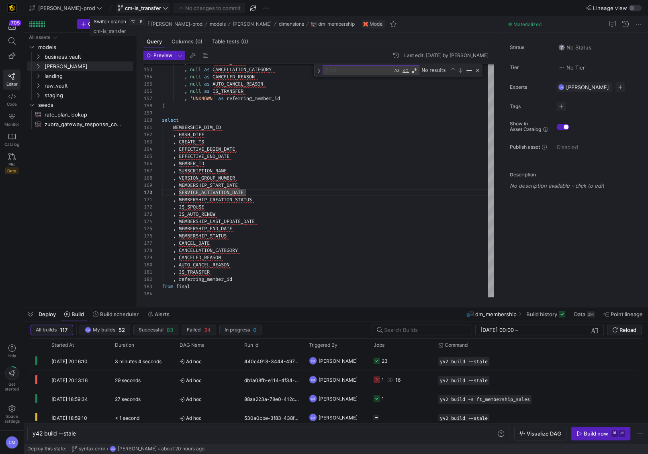
click at [125, 6] on span "cm-is_transfer" at bounding box center [143, 8] width 36 height 6
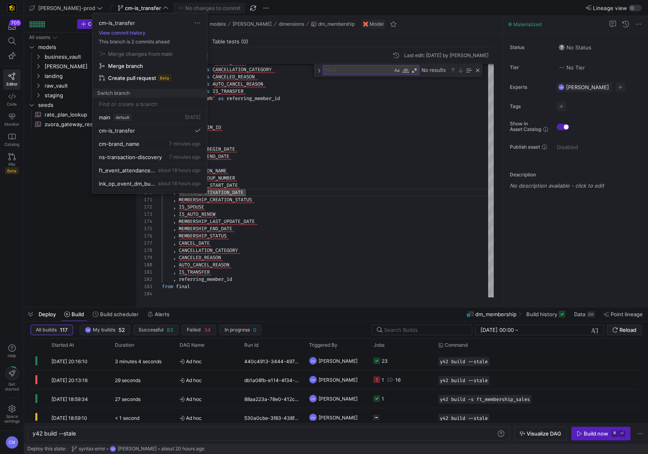
click at [363, 231] on div at bounding box center [324, 227] width 648 height 454
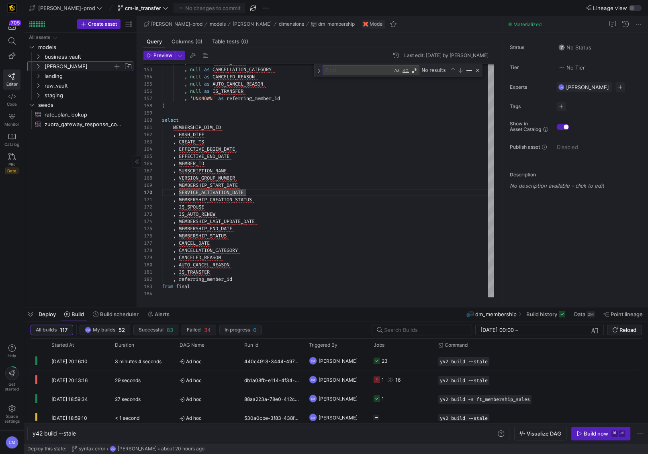
click at [58, 63] on span "[PERSON_NAME]" at bounding box center [79, 66] width 68 height 9
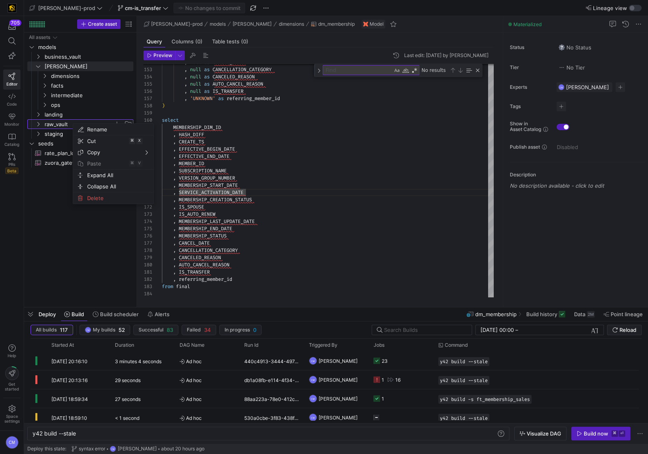
click at [61, 122] on span "raw_vault" at bounding box center [79, 124] width 68 height 9
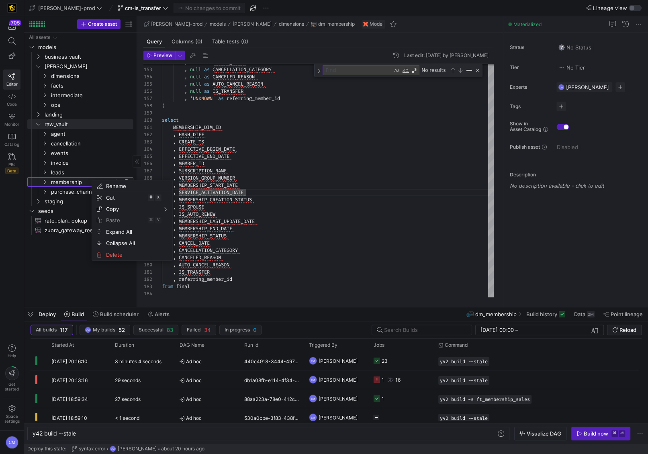
click at [73, 183] on span "membership" at bounding box center [82, 182] width 62 height 9
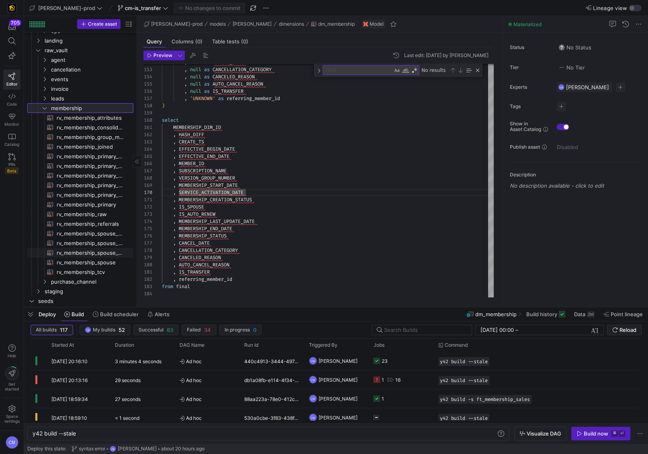
scroll to position [0, 0]
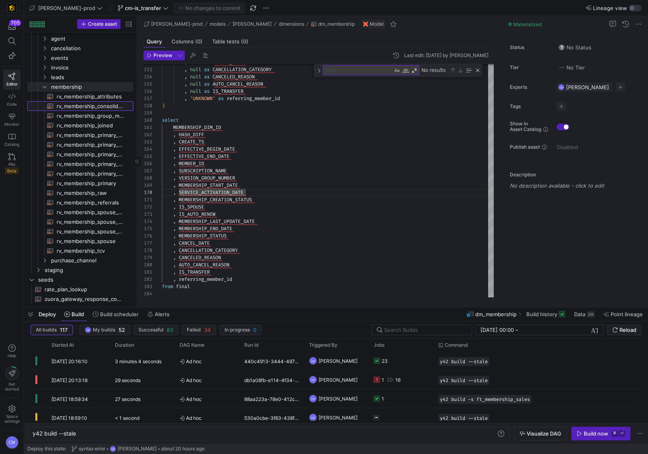
click at [97, 106] on span "rv_membership_consolidated​​​​​​​​​​" at bounding box center [90, 106] width 67 height 9
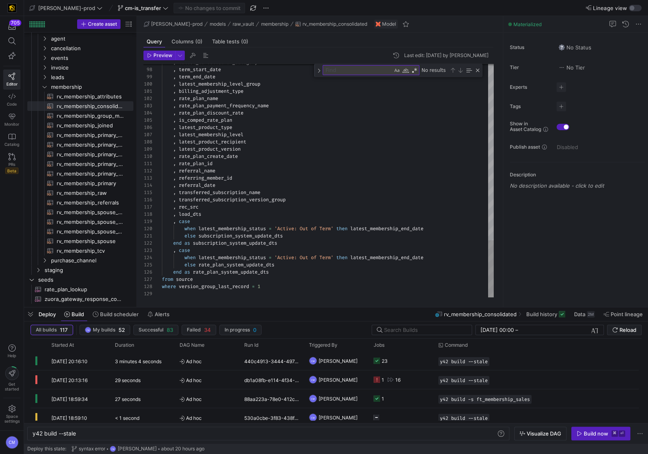
type textarea ", rate_plan_id , referral_name , referring_member_id , referral_date , transfer…"
type textarea "c"
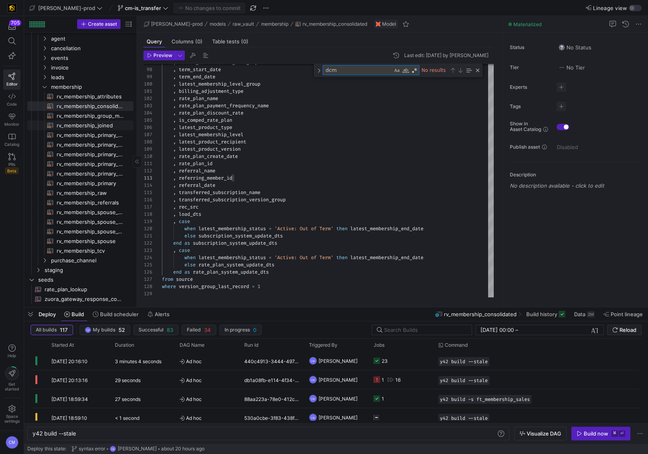
type textarea "dcm"
click at [99, 122] on span "rv_membership_joined​​​​​​​​​​" at bounding box center [90, 125] width 67 height 9
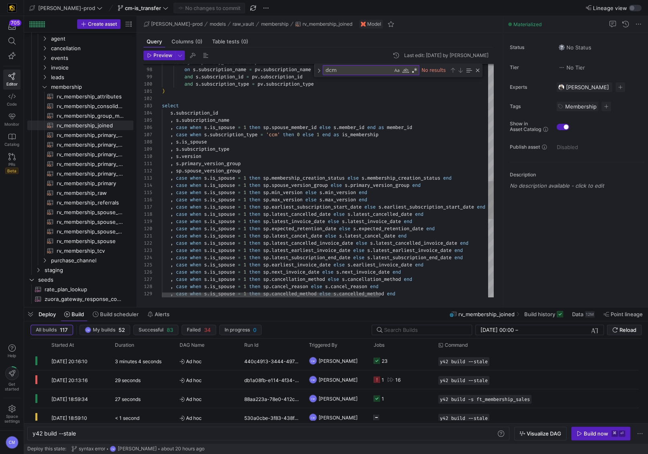
type textarea ") select s.subscription_id , s.subscription_name , case when s.is_spouse = 1 th…"
click at [312, 136] on div "left join primary_version as pv on s . subscription_name = pv . subscription_na…" at bounding box center [410, 62] width 497 height 1434
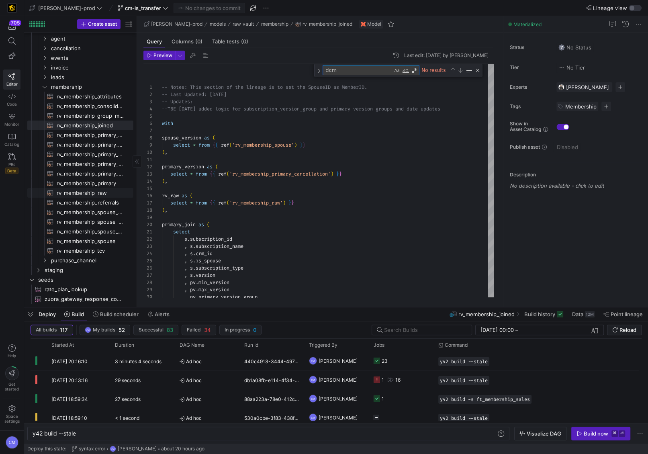
type textarea "dcm"
click at [106, 194] on span "rv_membership_raw​​​​​​​​​​" at bounding box center [90, 192] width 67 height 9
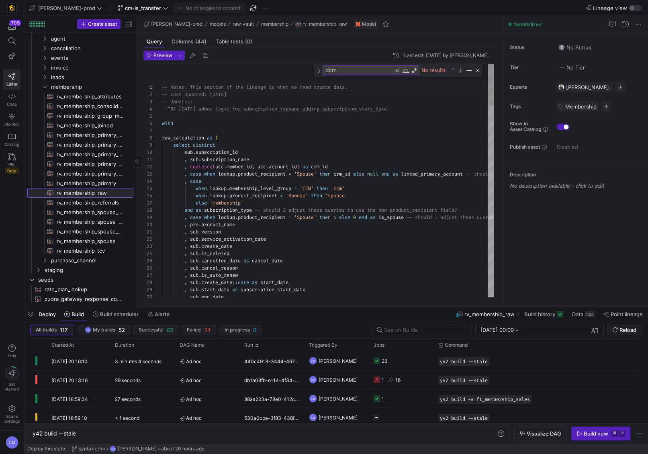
scroll to position [72, 0]
type textarea "ccount -- should I adjust these queries to use the new product_recipient field?…"
type textarea "product_name"
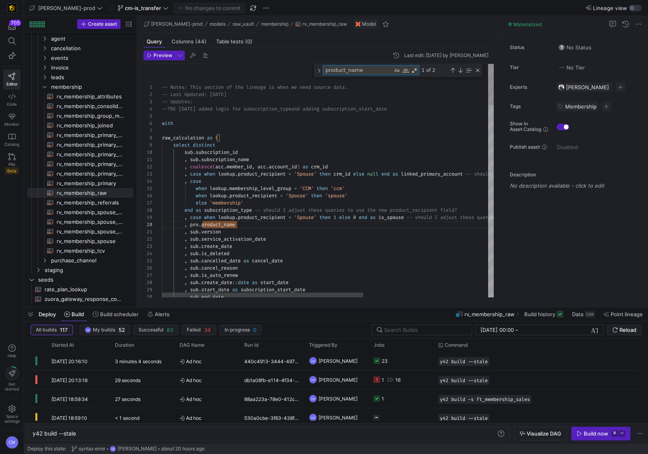
type textarea ", sub.version , sub.service_activation_date , sub.create_date , sub.is_deleted …"
type textarea "d"
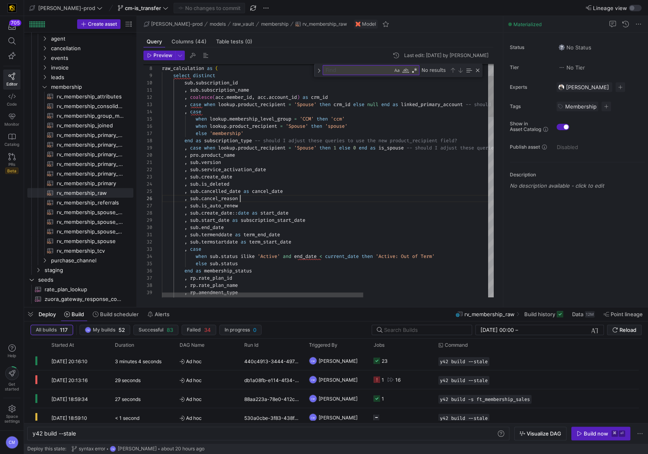
scroll to position [36, 78]
click at [245, 196] on div ", sub . cancel_reason" at bounding box center [430, 198] width 537 height 7
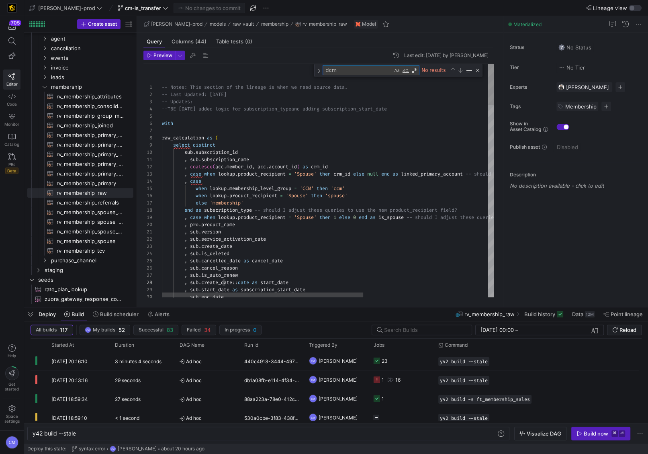
type textarea "dcm"
type textarea ", sub.subscription_name , coalesce(acc.member_id, acc.account_id) as crm_id , c…"
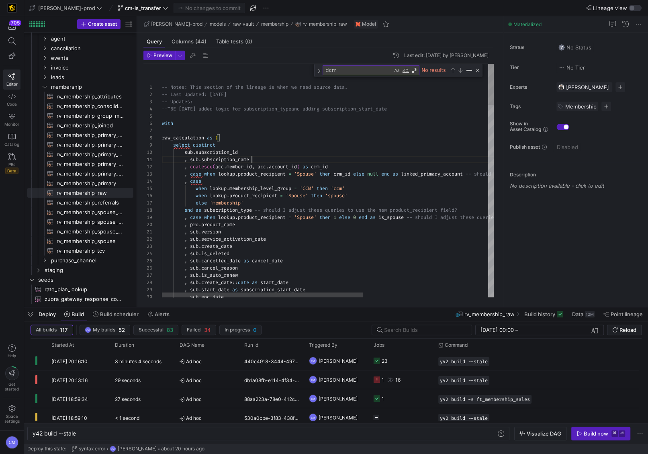
type textarea "subscription_name"
type textarea ", sub.subscription_name , coalesce(acc.member_id, acc.account_id) as crm_id , c…"
type textarea "d"
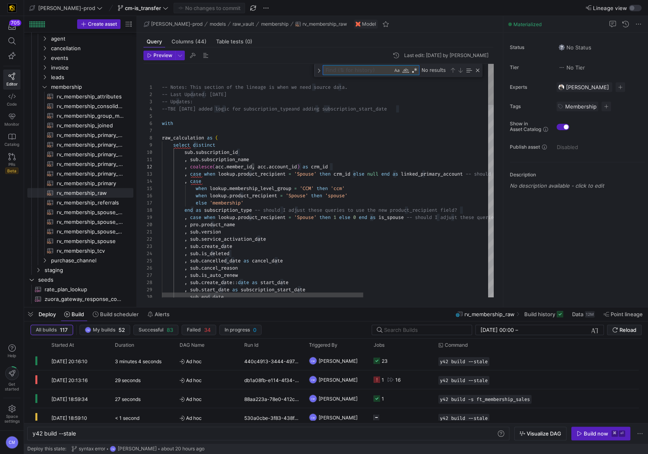
type textarea ", sub.subscription_name , coalesce(acc.member_id, acc.account_id) as crm_id , c…"
type textarea "n"
type textarea "ry_account -- should I adjust these queries to use the new product_recipient fi…"
type textarea "name"
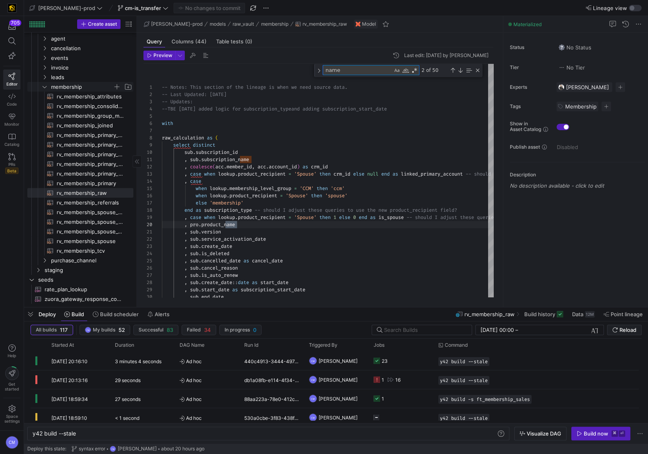
click at [61, 87] on span "membership" at bounding box center [82, 86] width 62 height 9
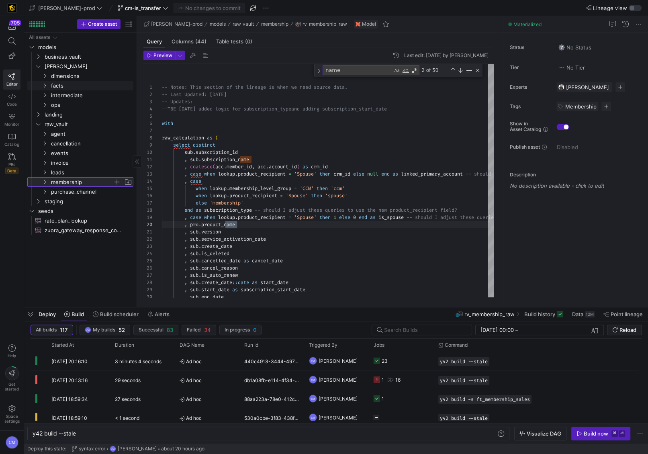
scroll to position [0, 0]
click at [67, 187] on span "purchase_channel" at bounding box center [82, 191] width 62 height 9
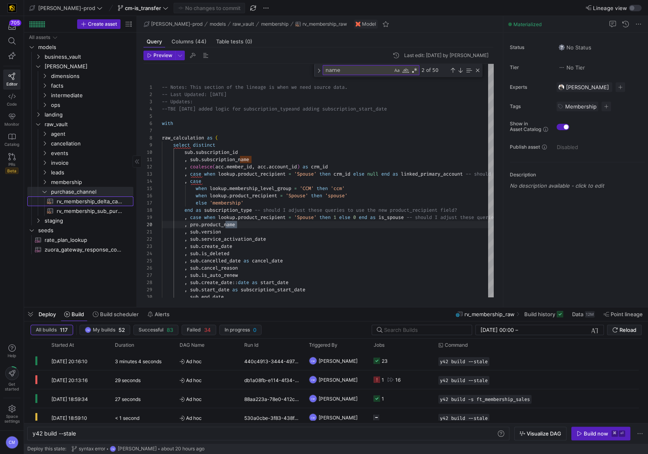
click at [113, 200] on span "rv_membership_delta_campaign_member​​​​​​​​​​" at bounding box center [90, 201] width 67 height 9
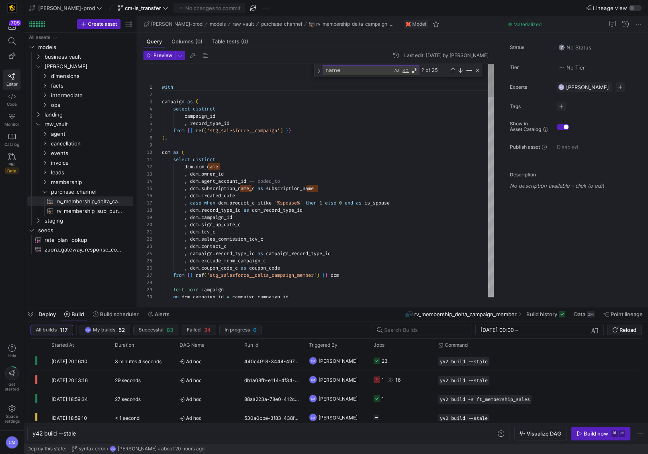
scroll to position [51, 116]
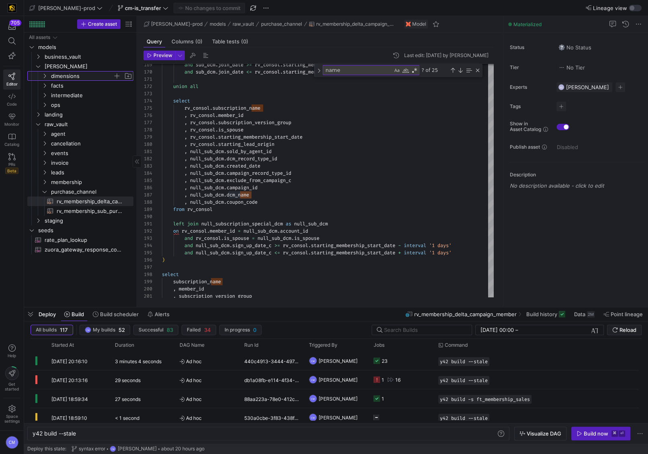
click at [74, 77] on span "dimensions" at bounding box center [82, 75] width 62 height 9
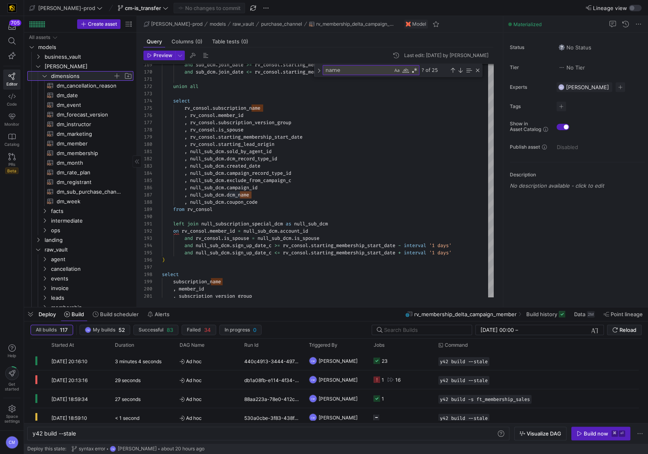
click at [73, 78] on span "dimensions" at bounding box center [82, 75] width 62 height 9
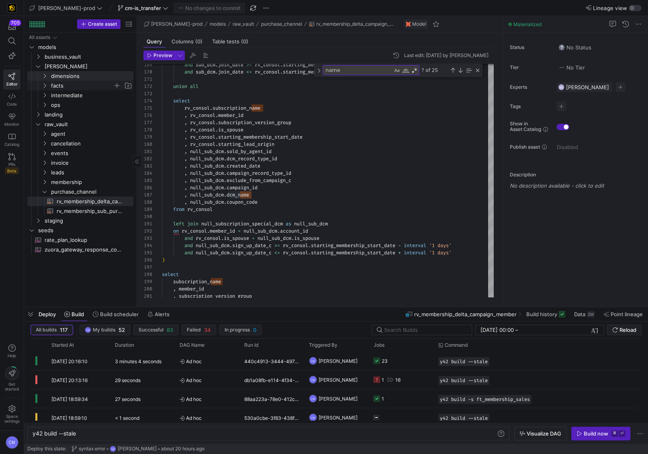
click at [70, 83] on span "facts" at bounding box center [82, 85] width 62 height 9
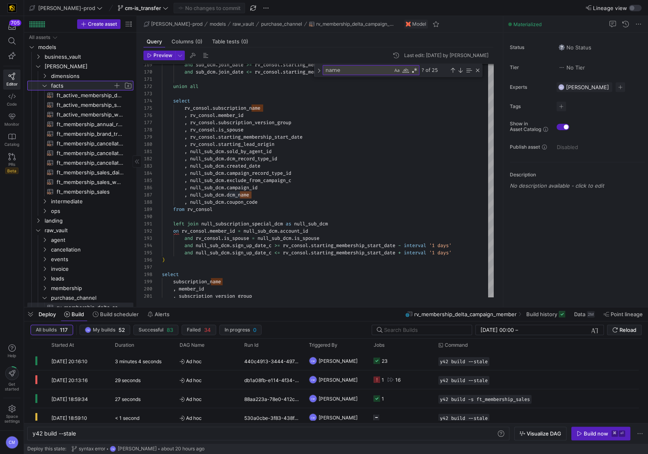
click at [70, 83] on span "facts" at bounding box center [82, 85] width 62 height 9
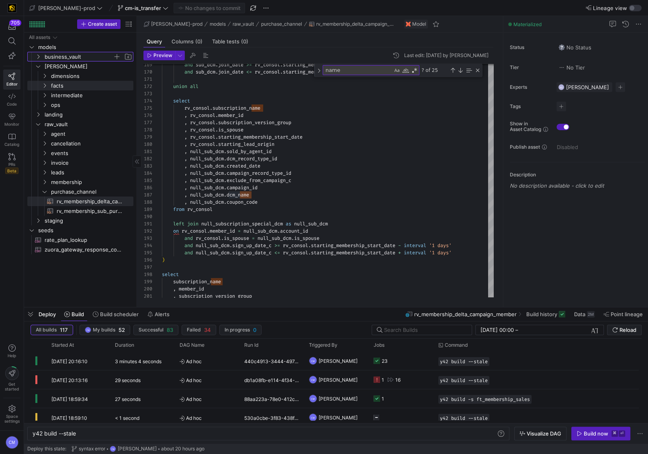
click at [71, 55] on span "business_vault" at bounding box center [79, 56] width 68 height 9
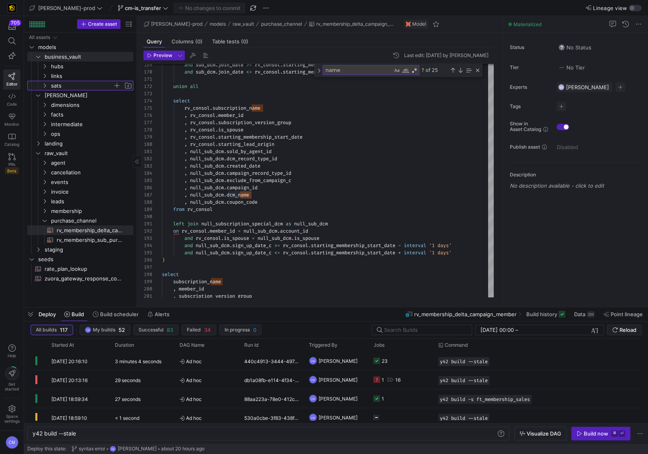
click at [63, 86] on span "sats" at bounding box center [82, 85] width 62 height 9
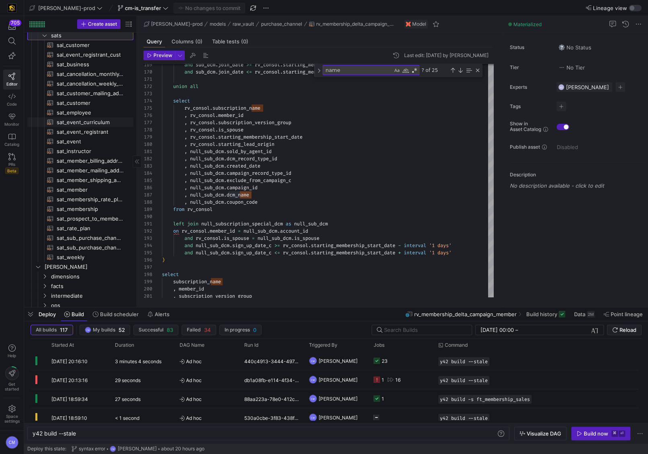
scroll to position [63, 0]
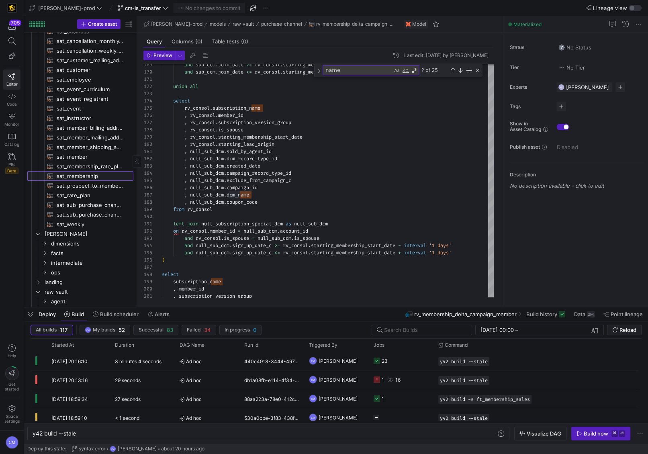
click at [79, 176] on span "sat_membership​​​​​​​​​​" at bounding box center [90, 175] width 67 height 9
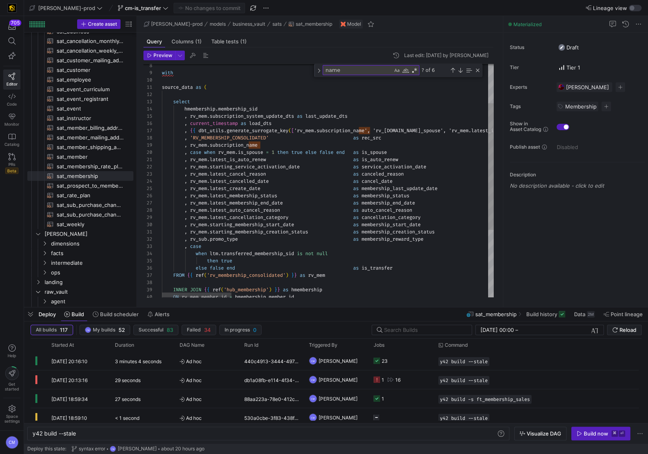
scroll to position [43, 141]
type textarea ", rv_mem.latest_create_date as membership_last_update_date , rv_mem.latest_memb…"
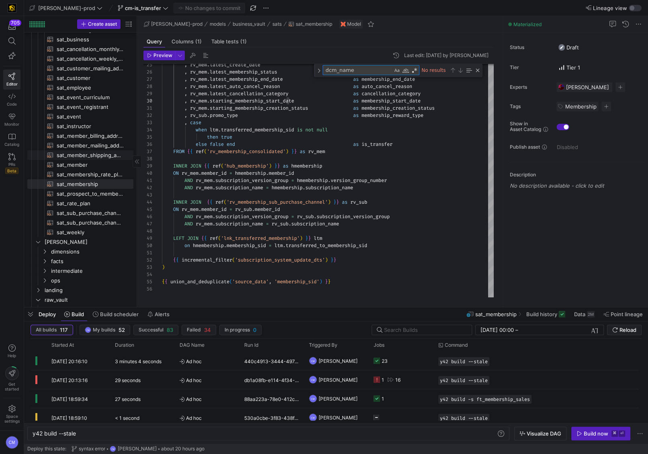
scroll to position [74, 0]
type textarea "dcm_name"
click at [89, 168] on span "sat_member​​​​​​​​​​" at bounding box center [90, 165] width 67 height 9
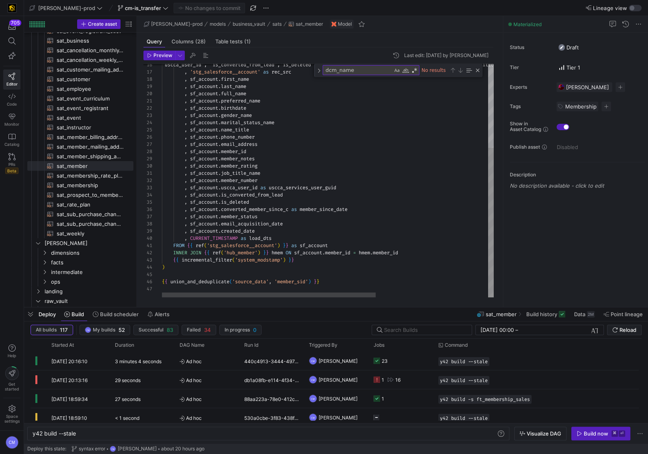
type textarea ", sf_account.preferred_name , sf_account.birthdate , sf_account.gender_name , s…"
click at [235, 163] on div "'uscca_user_id', 'is_converted_from_lead', 'is_deleted', 'converted_member_sinc…" at bounding box center [415, 115] width 506 height 364
type textarea "member_rating"
type textarea ", sf_account.job_title_name , sf_account.member_number , sf_account.uscca_user_…"
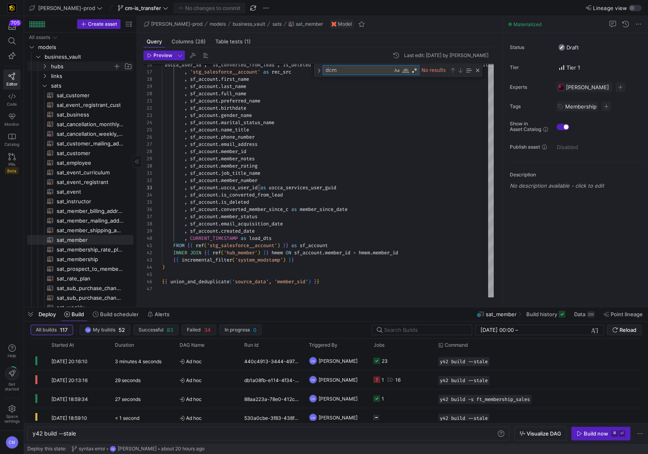
type textarea "dcm"
click at [84, 65] on span "hubs" at bounding box center [82, 66] width 62 height 9
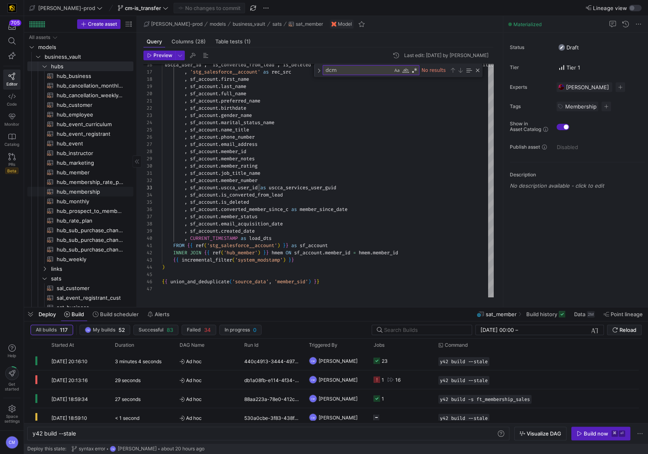
drag, startPoint x: 86, startPoint y: 192, endPoint x: 92, endPoint y: 192, distance: 6.0
click at [86, 192] on span "hub_membership​​​​​​​​​​" at bounding box center [90, 191] width 67 height 9
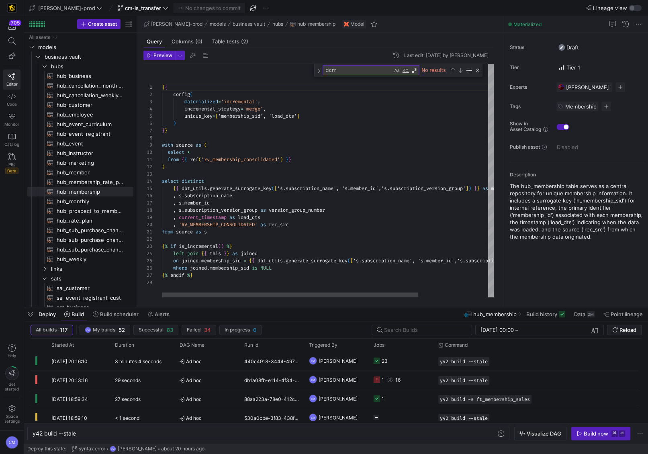
type textarea "from {{ ref('rv_membership_consolidated') }} ) select distinct {{ dbt_utils.gen…"
click at [306, 180] on div "{ { config ( materialized = 'incremental' , incremental_strategy = 'merge' , un…" at bounding box center [373, 180] width 422 height 233
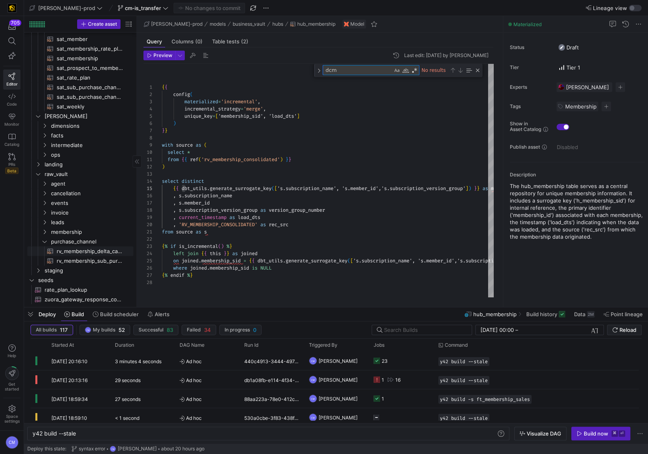
type textarea "dcm"
click at [99, 248] on span "rv_membership_delta_campaign_member​​​​​​​​​​" at bounding box center [90, 251] width 67 height 9
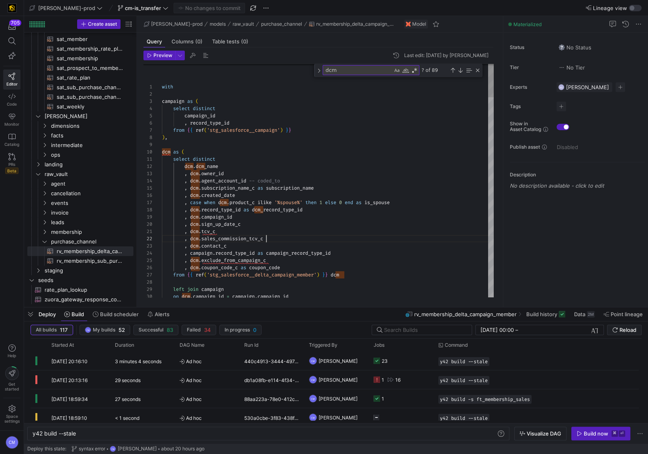
click at [294, 237] on div ", dcm . sales_commission_tcv_c" at bounding box center [328, 238] width 332 height 7
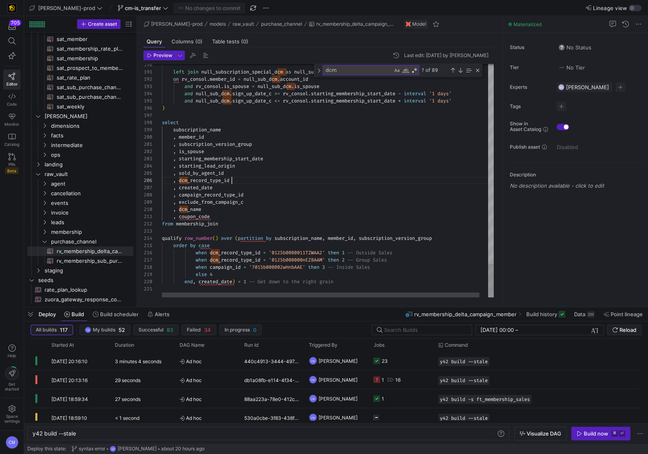
type textarea "with campaign as ( select distinct campaign_id , record_type_id from {{ ref('st…"
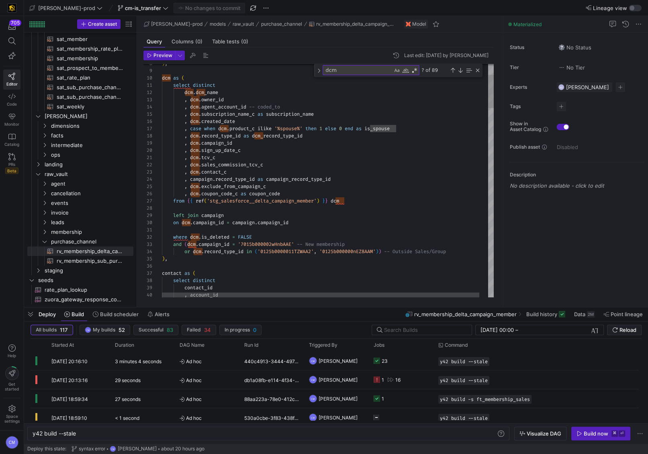
scroll to position [21, 168]
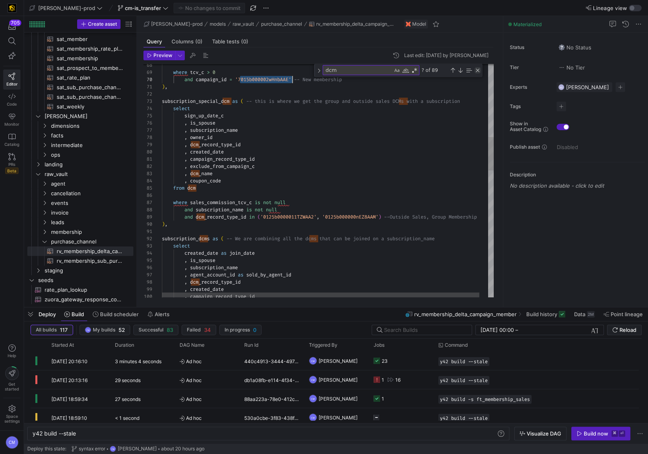
click at [480, 69] on div "Close (Escape)" at bounding box center [477, 70] width 6 height 6
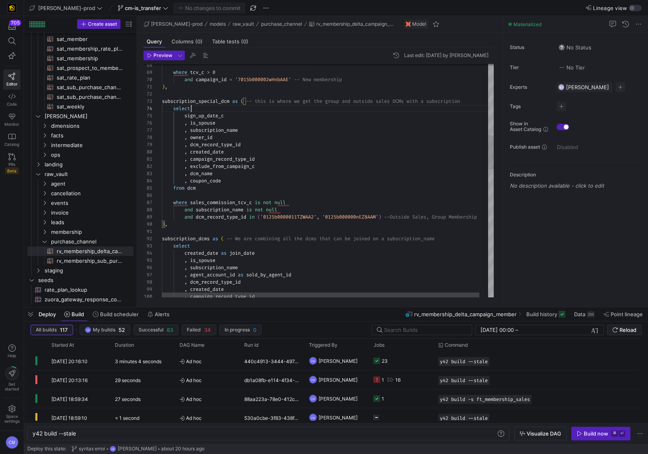
click at [419, 105] on div "where tcv_c > 0 and campaign_id = '7015b000002wHnbAAE' -- New membership ) , su…" at bounding box center [332, 375] width 341 height 1609
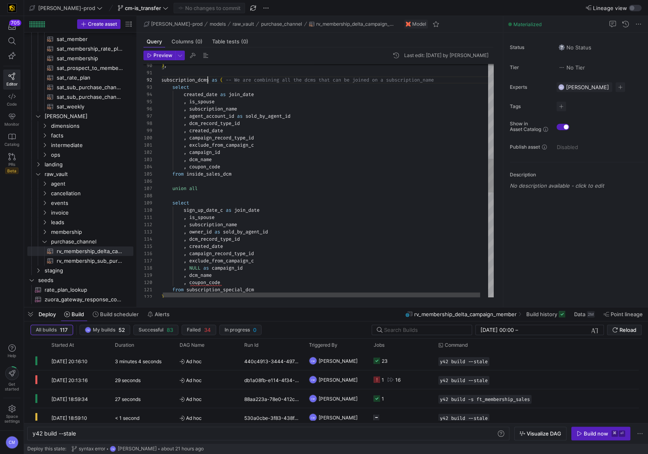
click at [206, 81] on div "subscription_dcms as ( -- We are combining all the dcms that can be joine d on …" at bounding box center [331, 216] width 341 height 1609
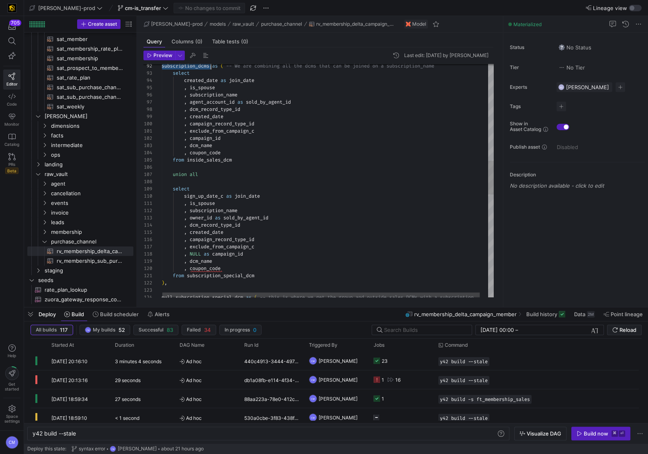
scroll to position [7, 57]
click at [218, 210] on div "subscription_dcms as ( -- We are combining all the dcms that can be joine d on …" at bounding box center [331, 202] width 341 height 1609
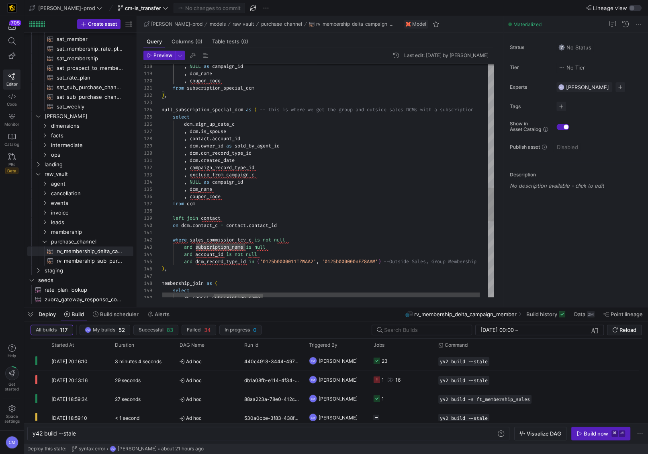
click at [210, 224] on div ", NULL as campaign_id , dcm_name , coupon_code from subscription_special_dcm ) …" at bounding box center [331, 14] width 341 height 1609
click at [213, 218] on div ", NULL as campaign_id , dcm_name , coupon_code from subscription_special_dcm ) …" at bounding box center [331, 14] width 341 height 1609
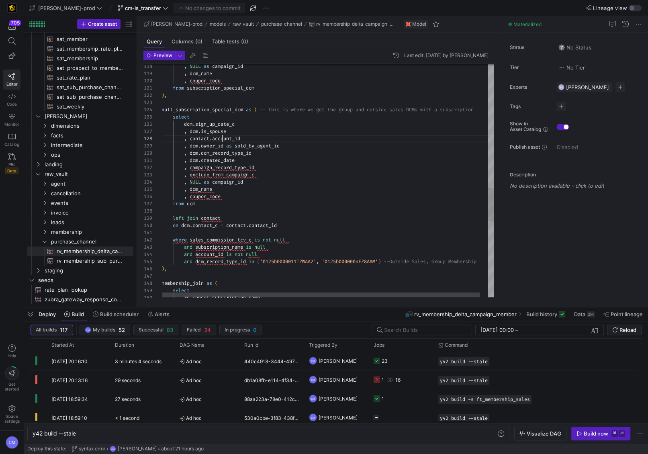
click at [222, 136] on div ", NULL as campaign_id , dcm_name , coupon_code from subscription_special_dcm ) …" at bounding box center [331, 14] width 341 height 1609
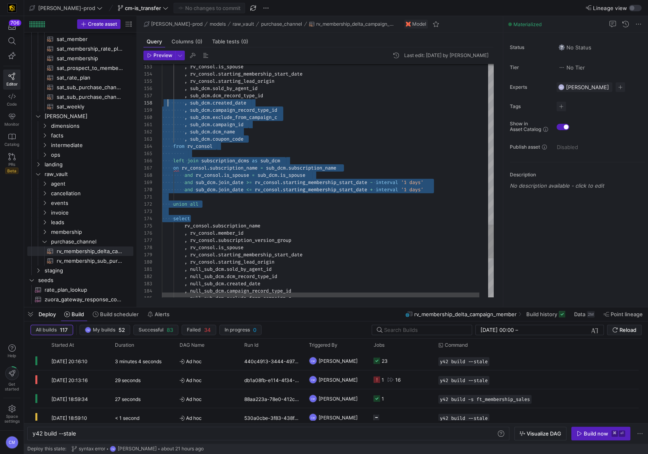
scroll to position [43, 0]
click at [156, 93] on div "185 184 183 182 181 180 178 179 177 176 175 174 173 172 169 170 171 168 167 165…" at bounding box center [318, 180] width 350 height 233
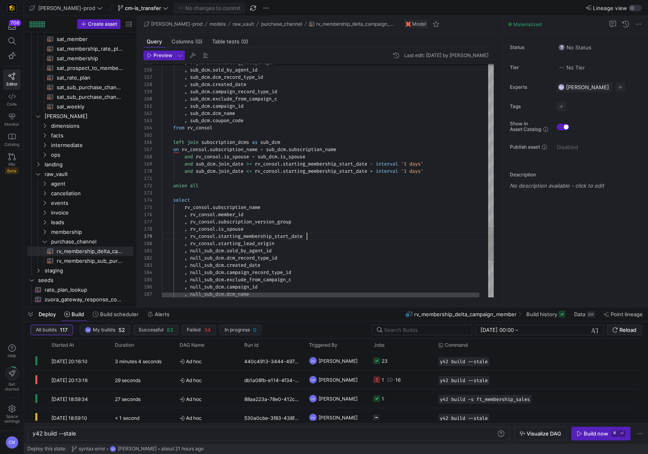
type textarea ", rv_consol.member_id , rv_consol.subscription_version_group , rv_consol.is_spo…"
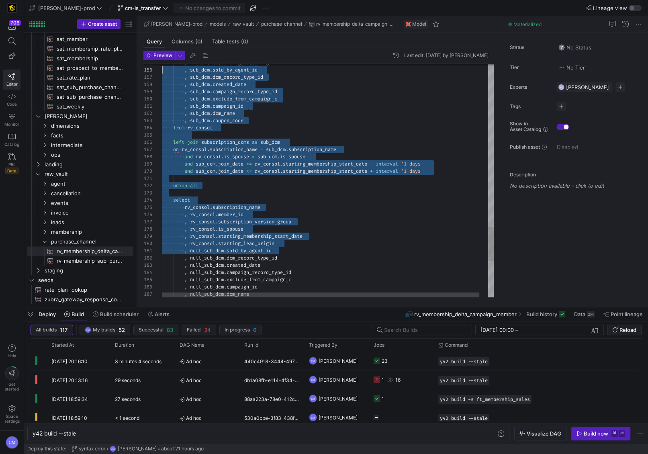
scroll to position [36, 0]
drag, startPoint x: 341, startPoint y: 249, endPoint x: 140, endPoint y: 67, distance: 270.4
